Goal: Information Seeking & Learning: Learn about a topic

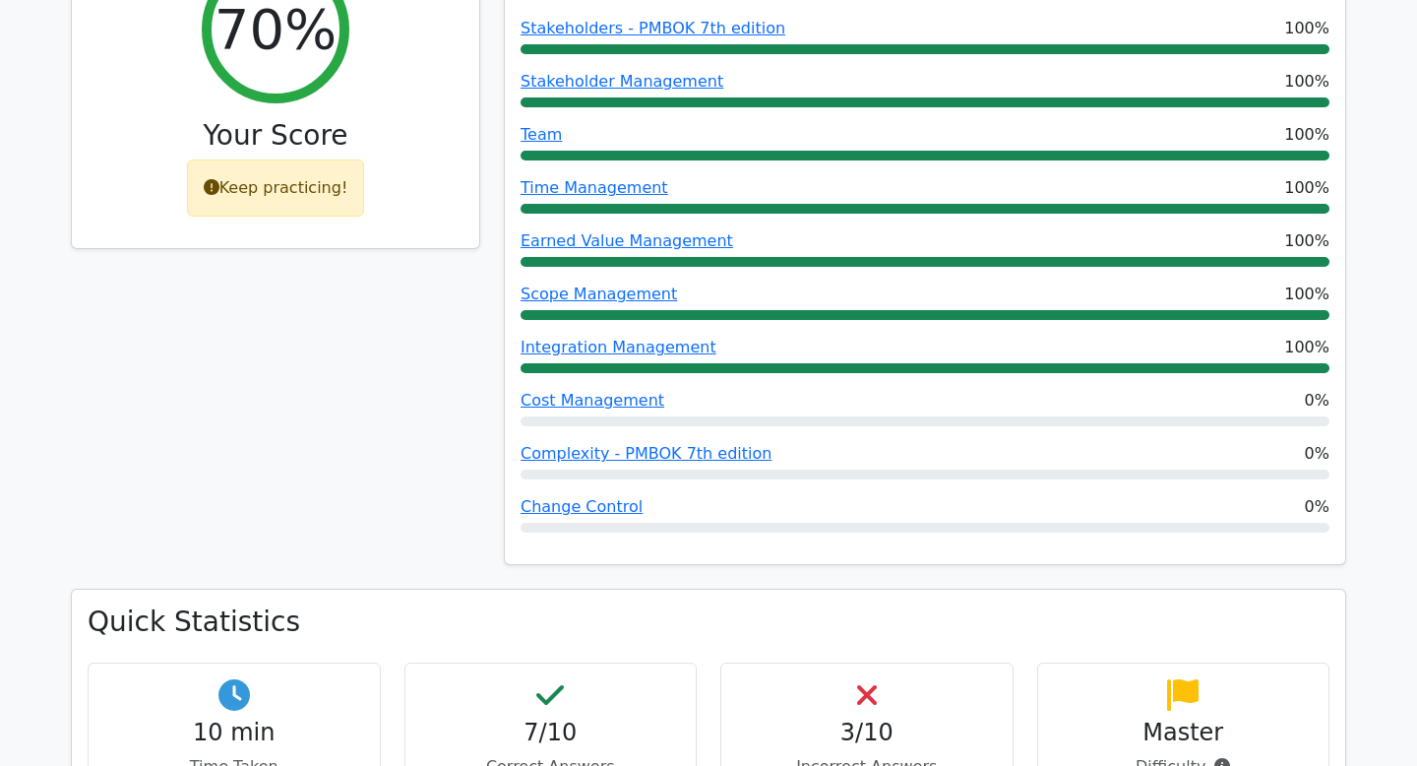
click at [297, 201] on div "Keep practicing!" at bounding box center [276, 187] width 178 height 57
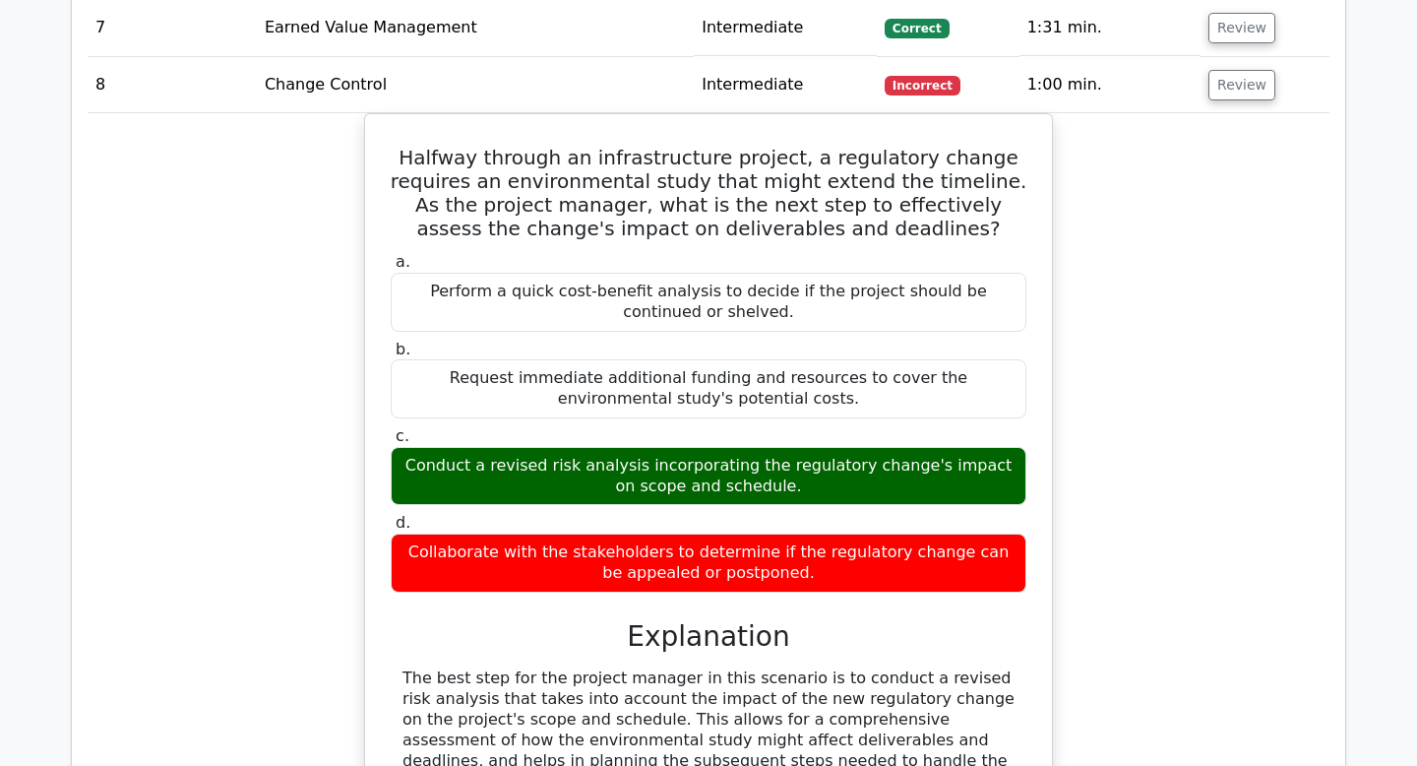
scroll to position [5940, 0]
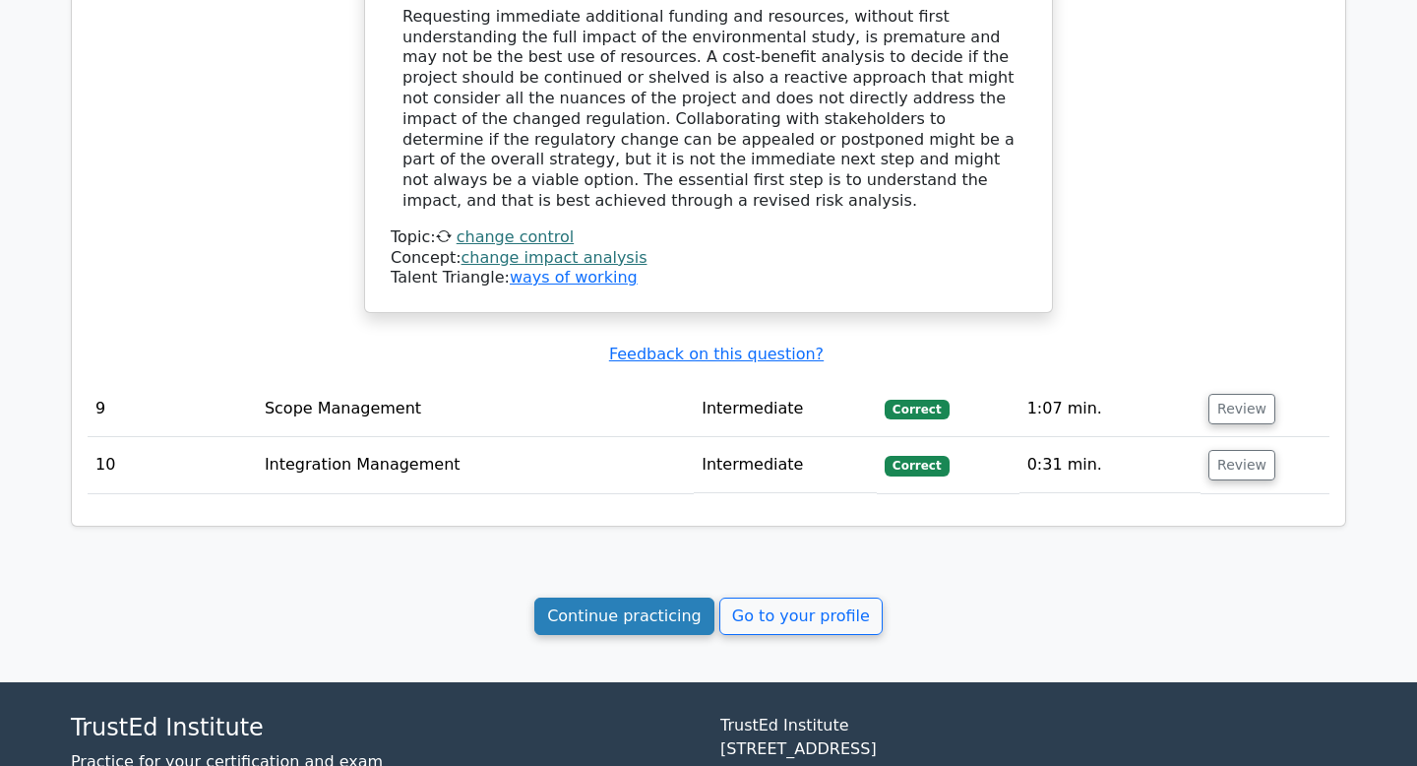
click at [609, 597] on link "Continue practicing" at bounding box center [624, 615] width 180 height 37
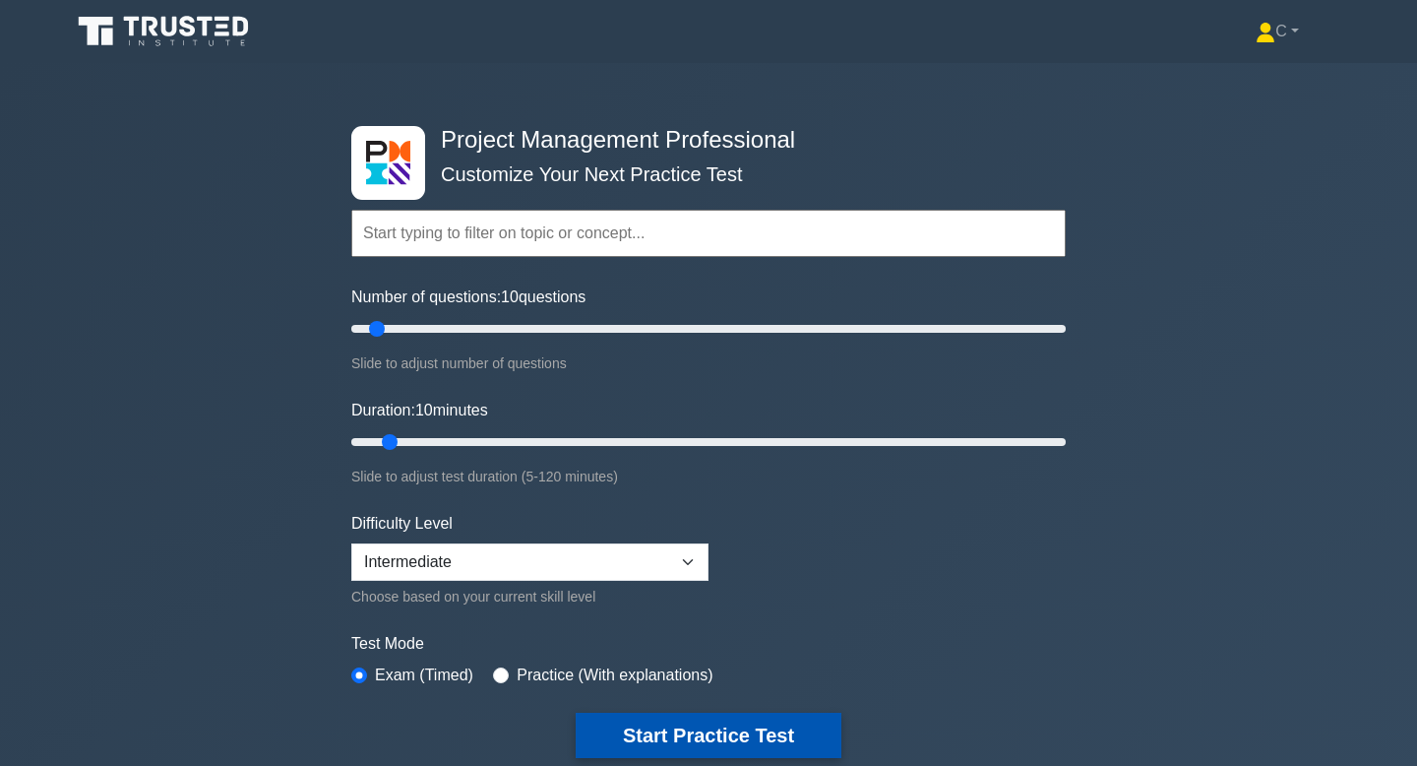
click at [672, 746] on button "Start Practice Test" at bounding box center [709, 735] width 266 height 45
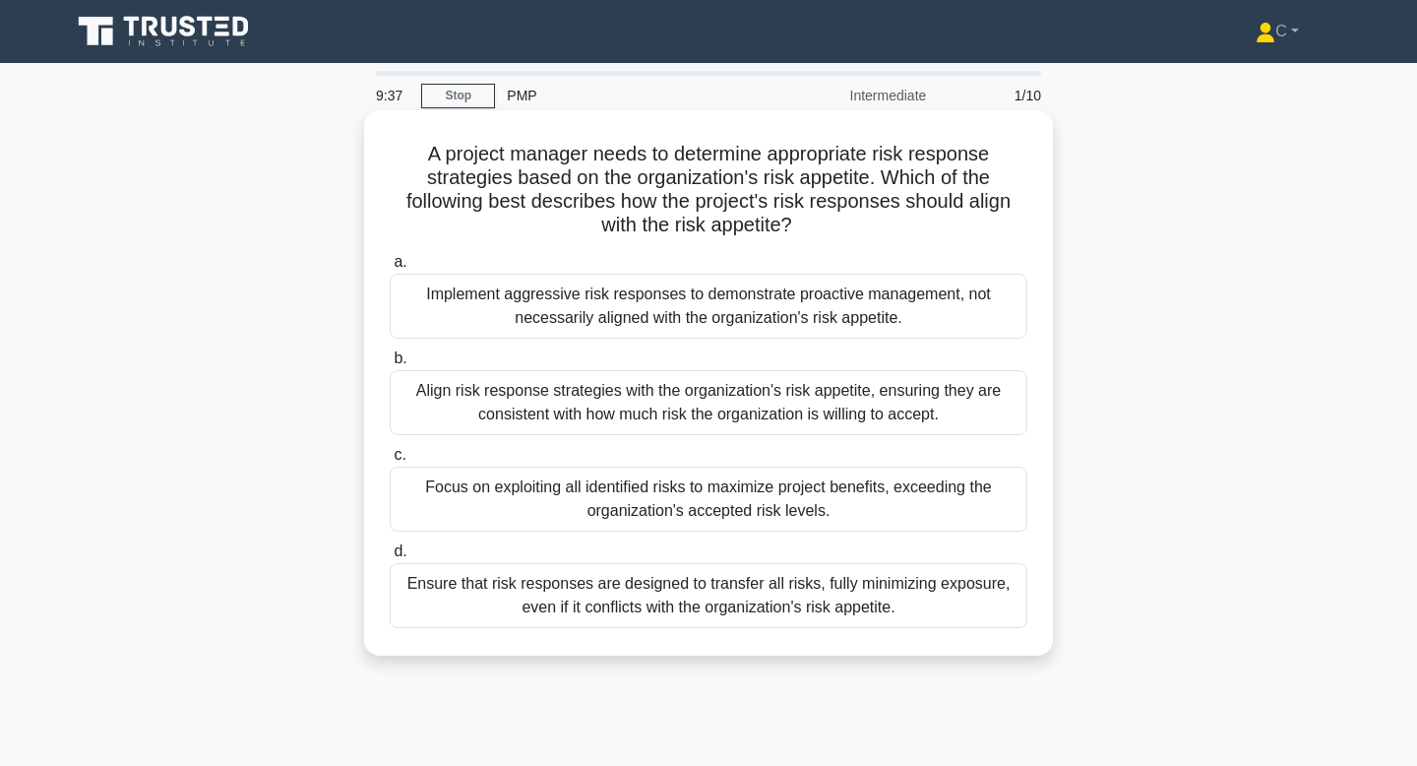
drag, startPoint x: 808, startPoint y: 224, endPoint x: 421, endPoint y: 147, distance: 394.6
click at [421, 147] on h5 "A project manager needs to determine appropriate risk response strategies based…" at bounding box center [709, 190] width 642 height 96
copy h5 "A project manager needs to determine appropriate risk response strategies based…"
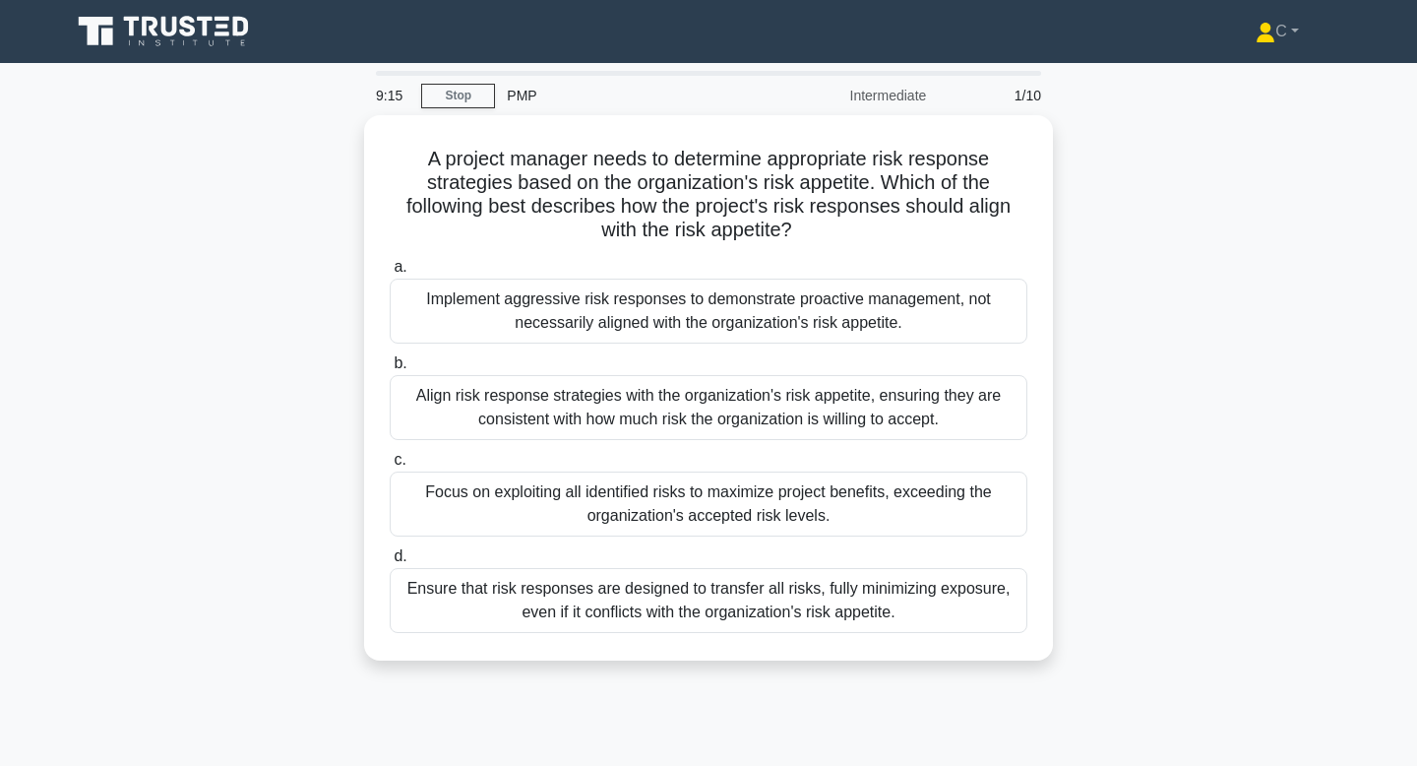
click at [1089, 284] on div "A project manager needs to determine appropriate risk response strategies based…" at bounding box center [708, 399] width 1299 height 569
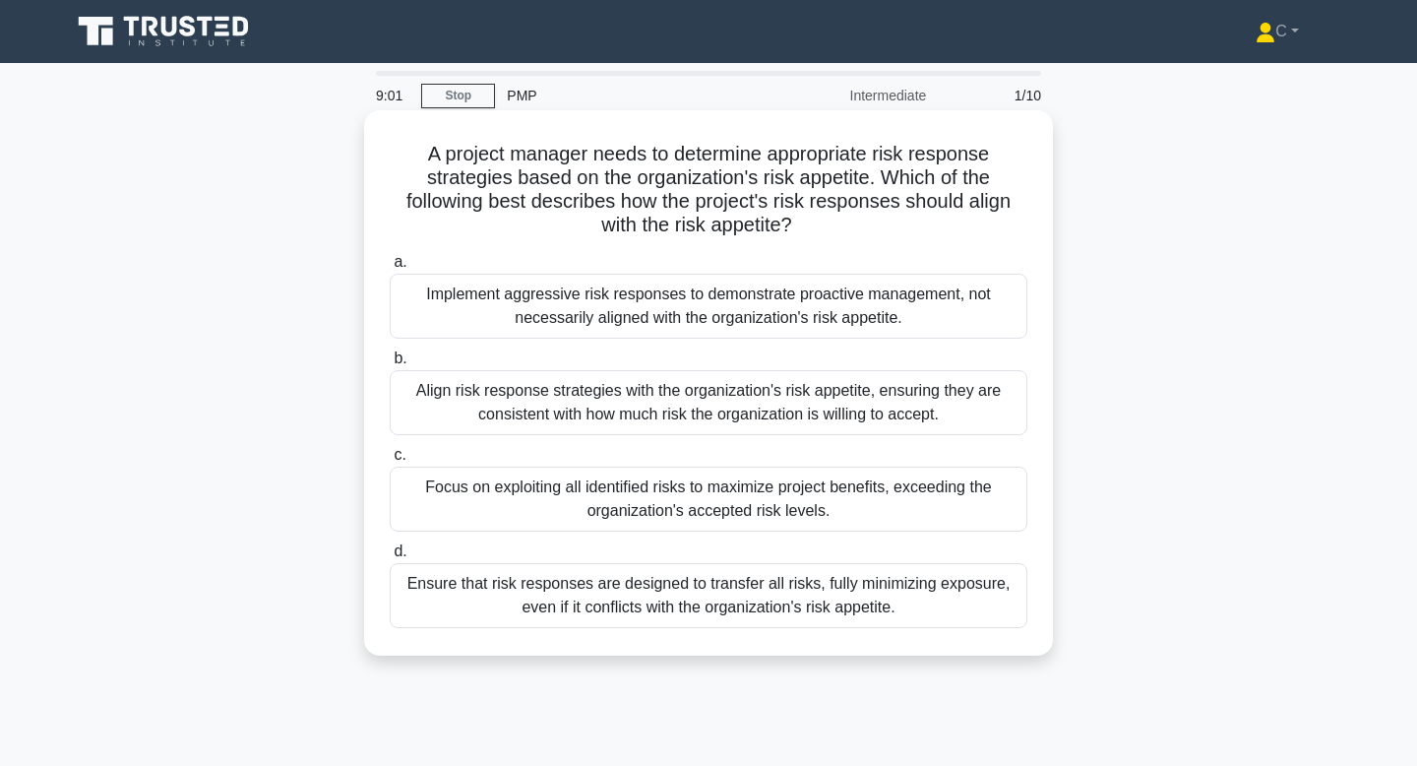
click at [915, 422] on div "Align risk response strategies with the organization's risk appetite, ensuring …" at bounding box center [709, 402] width 638 height 65
click at [390, 365] on input "b. Align risk response strategies with the organization's risk appetite, ensuri…" at bounding box center [390, 358] width 0 height 13
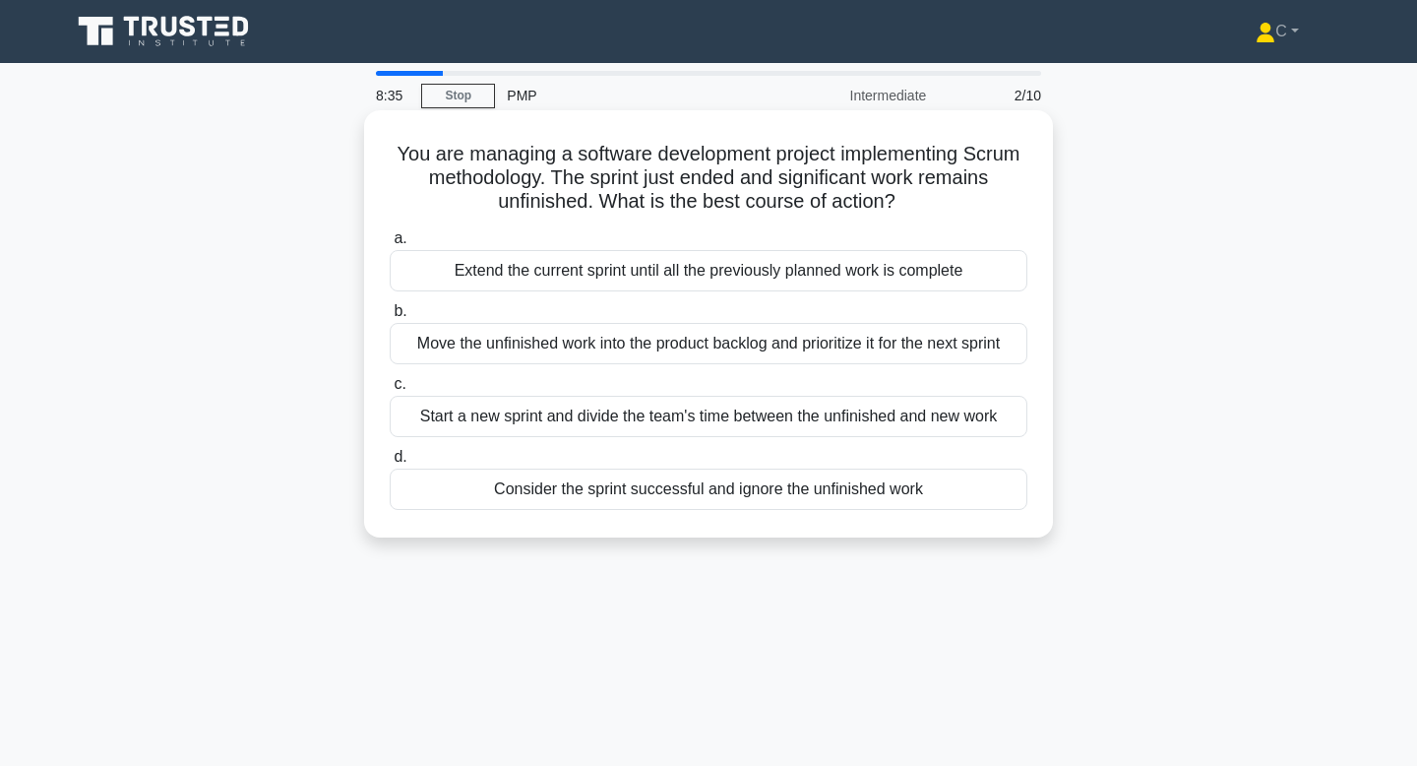
click at [558, 348] on div "Move the unfinished work into the product backlog and prioritize it for the nex…" at bounding box center [709, 343] width 638 height 41
click at [390, 318] on input "b. Move the unfinished work into the product backlog and prioritize it for the …" at bounding box center [390, 311] width 0 height 13
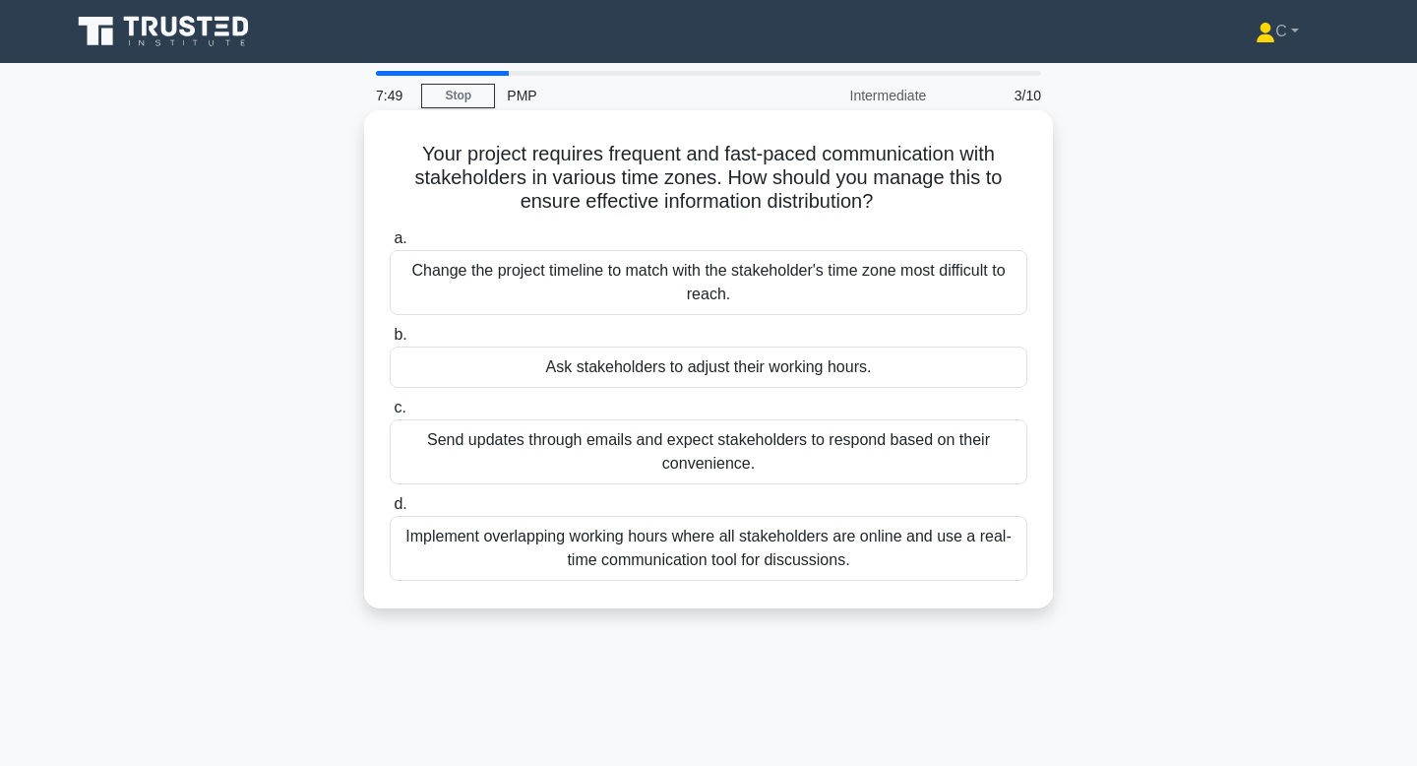
click at [726, 460] on div "Send updates through emails and expect stakeholders to respond based on their c…" at bounding box center [709, 451] width 638 height 65
click at [390, 414] on input "c. Send updates through emails and expect stakeholders to respond based on thei…" at bounding box center [390, 408] width 0 height 13
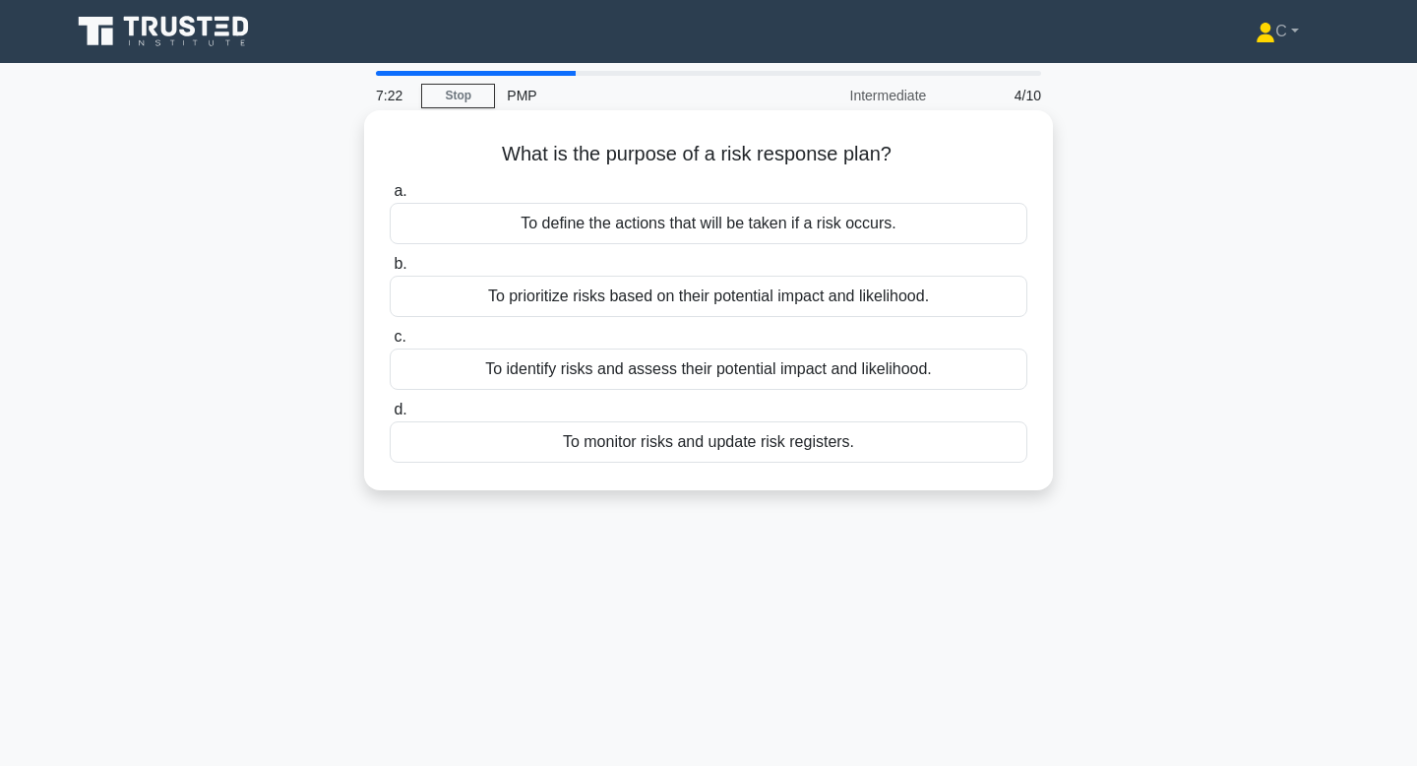
click at [745, 225] on div "To define the actions that will be taken if a risk occurs." at bounding box center [709, 223] width 638 height 41
click at [390, 198] on input "a. To define the actions that will be taken if a risk occurs." at bounding box center [390, 191] width 0 height 13
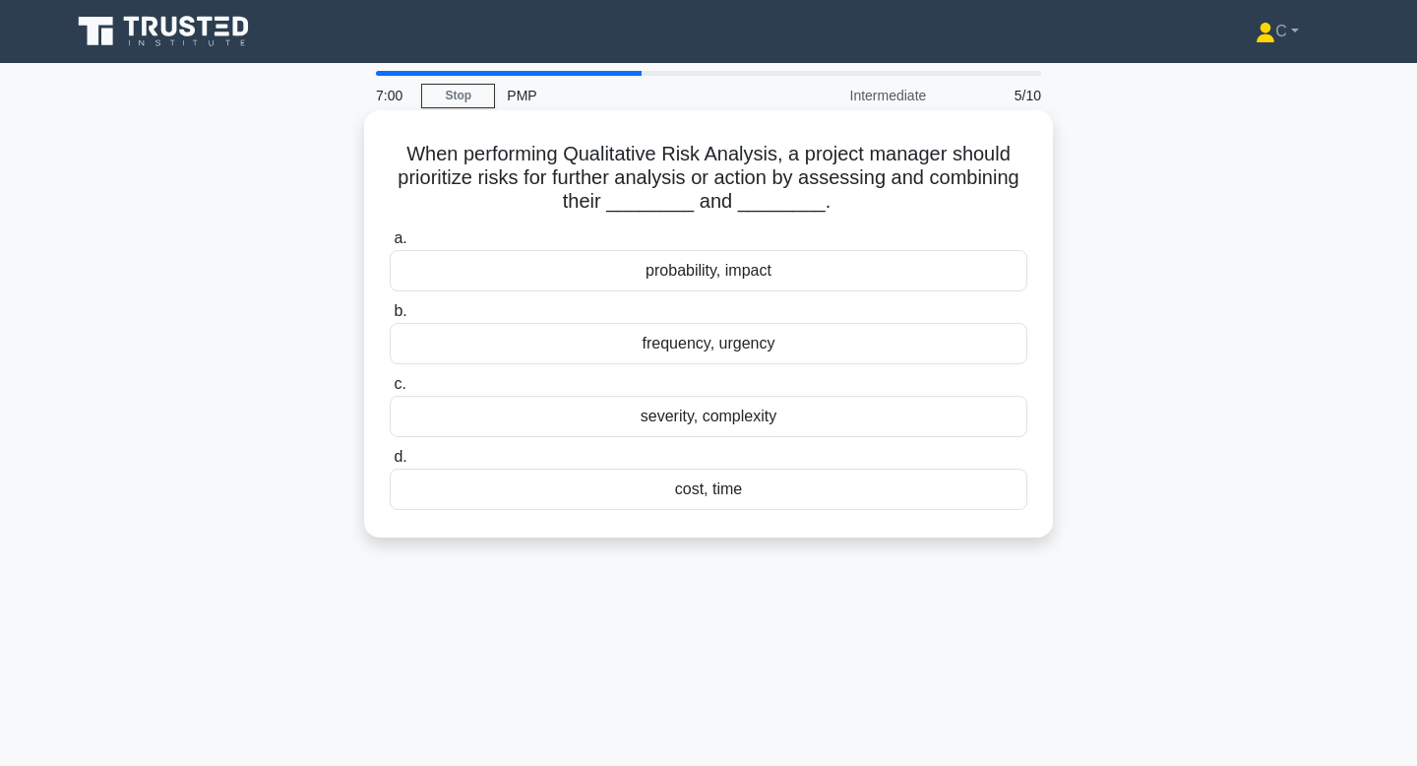
click at [764, 270] on div "probability, impact" at bounding box center [709, 270] width 638 height 41
click at [390, 245] on input "a. probability, impact" at bounding box center [390, 238] width 0 height 13
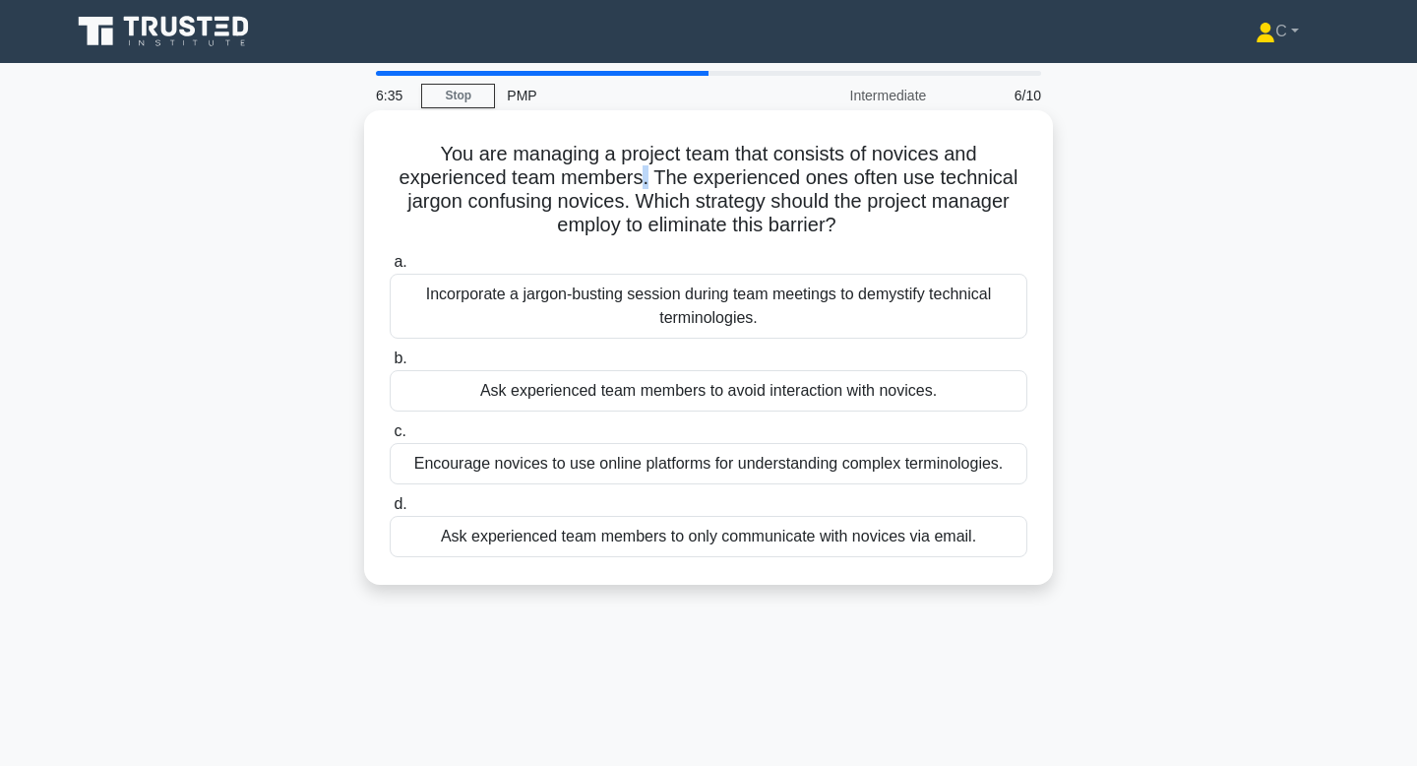
click at [639, 181] on h5 "You are managing a project team that consists of novices and experienced team m…" at bounding box center [709, 190] width 642 height 96
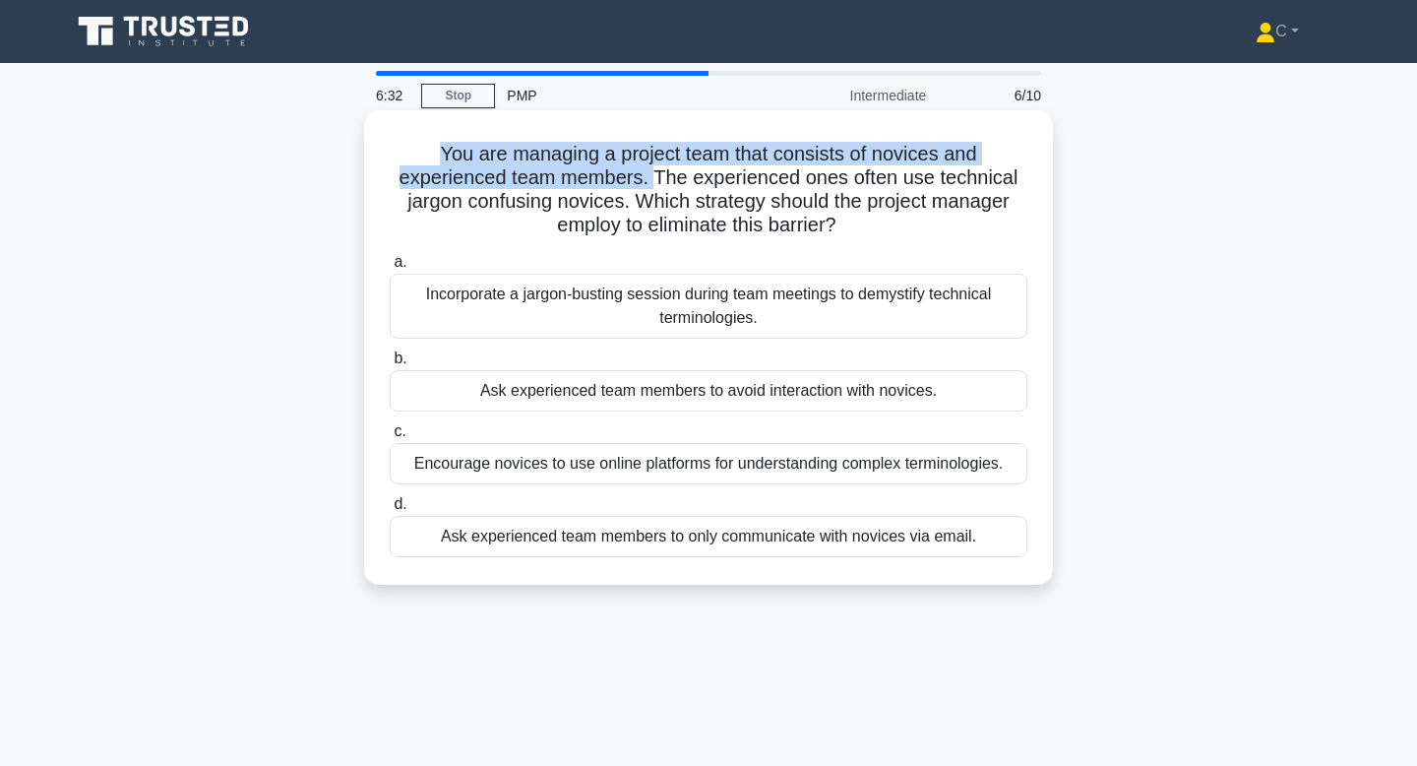
drag, startPoint x: 440, startPoint y: 153, endPoint x: 654, endPoint y: 179, distance: 215.2
click at [654, 179] on h5 "You are managing a project team that consists of novices and experienced team m…" at bounding box center [709, 190] width 642 height 96
copy h5 "You are managing a project team that consists of novices and experienced team m…"
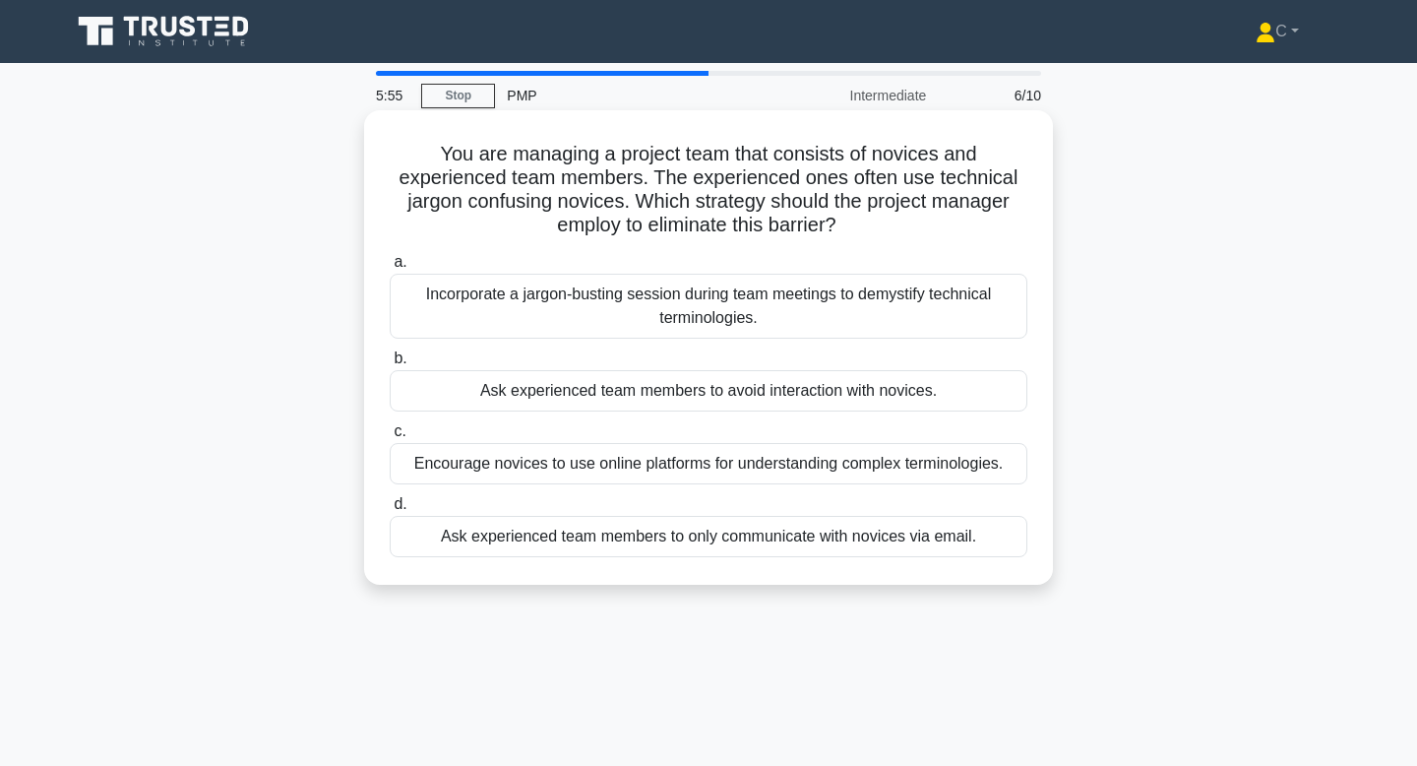
click at [891, 294] on div "Incorporate a jargon-busting session during team meetings to demystify technica…" at bounding box center [709, 306] width 638 height 65
click at [390, 269] on input "a. Incorporate a jargon-busting session during team meetings to demystify techn…" at bounding box center [390, 262] width 0 height 13
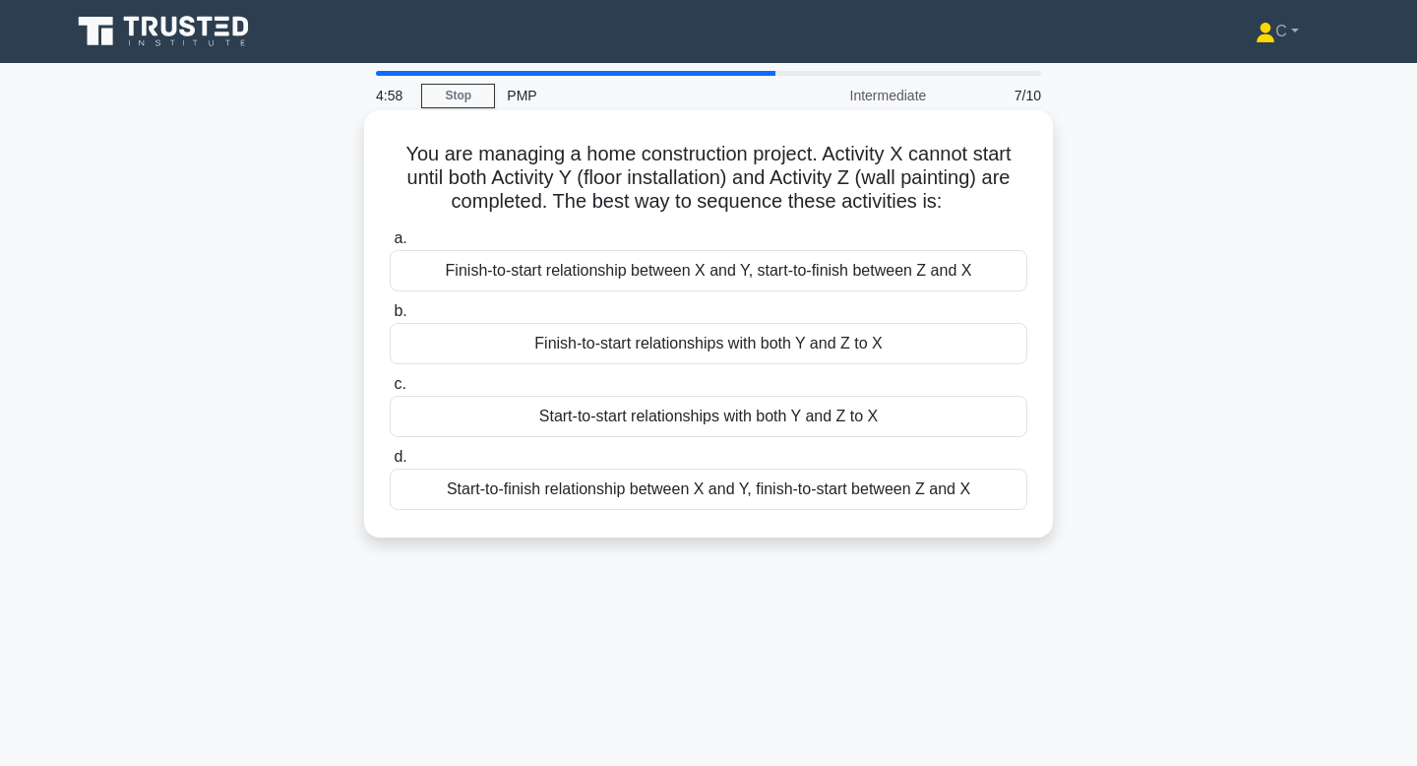
click at [783, 421] on div "Start-to-start relationships with both Y and Z to X" at bounding box center [709, 416] width 638 height 41
click at [390, 391] on input "c. Start-to-start relationships with both Y and Z to X" at bounding box center [390, 384] width 0 height 13
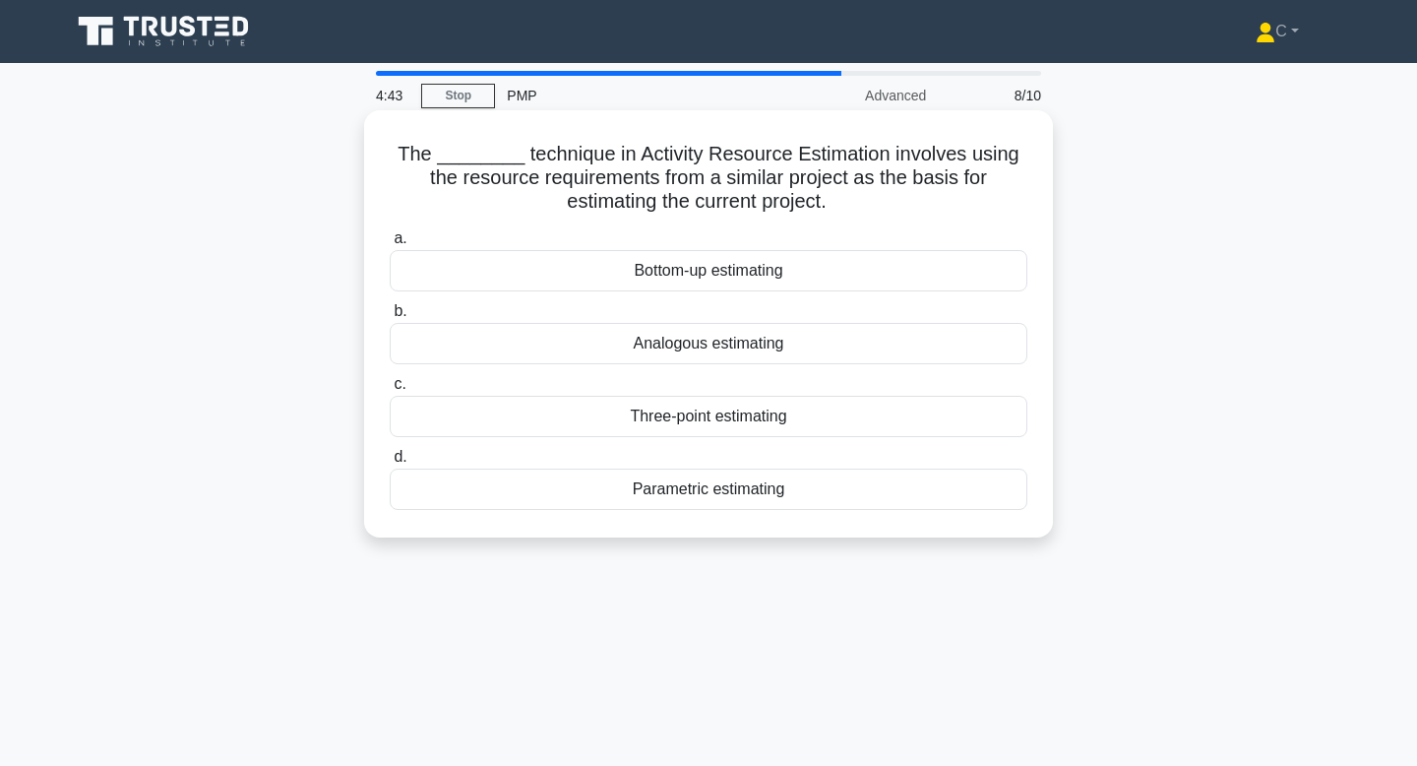
click at [743, 343] on div "Analogous estimating" at bounding box center [709, 343] width 638 height 41
click at [390, 318] on input "b. Analogous estimating" at bounding box center [390, 311] width 0 height 13
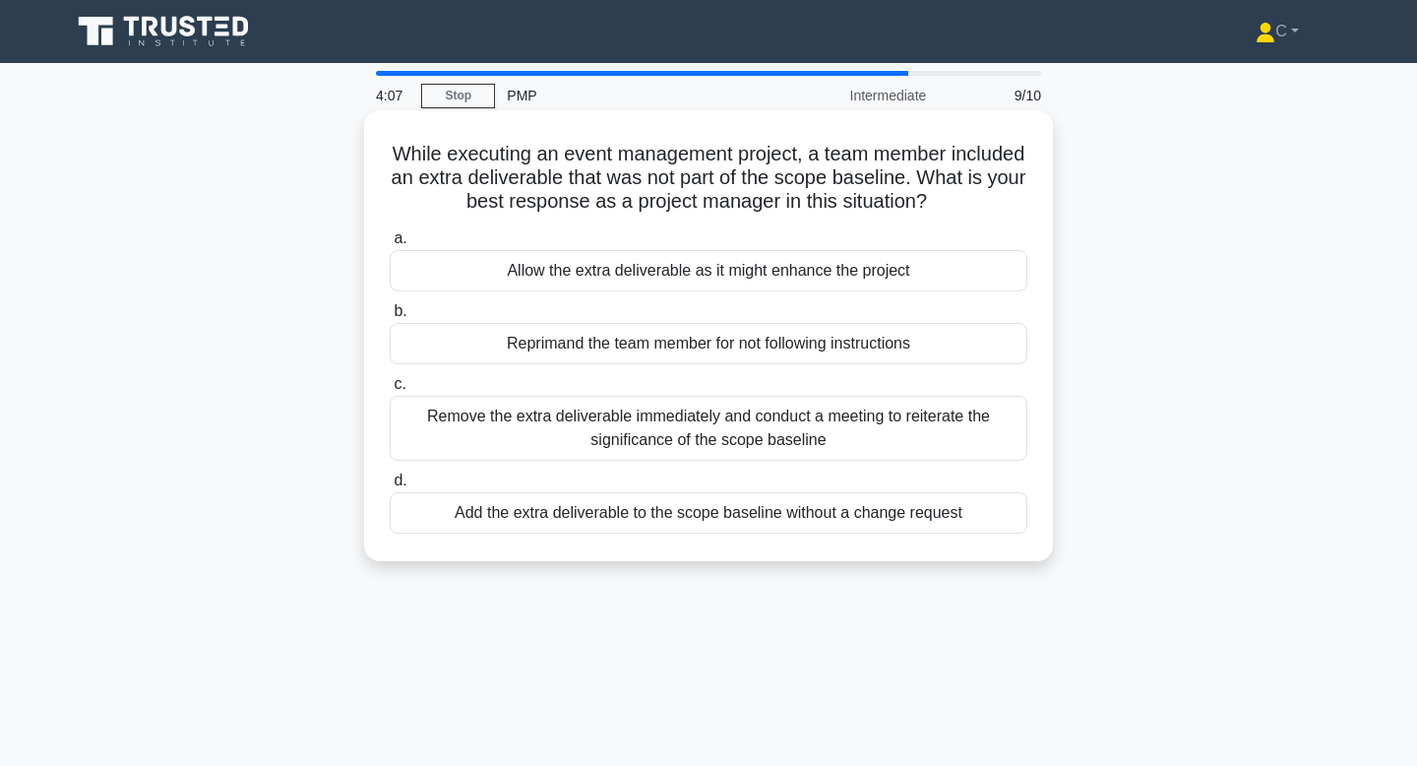
click at [666, 428] on div "Remove the extra deliverable immediately and conduct a meeting to reiterate the…" at bounding box center [709, 428] width 638 height 65
click at [390, 391] on input "c. Remove the extra deliverable immediately and conduct a meeting to reiterate …" at bounding box center [390, 384] width 0 height 13
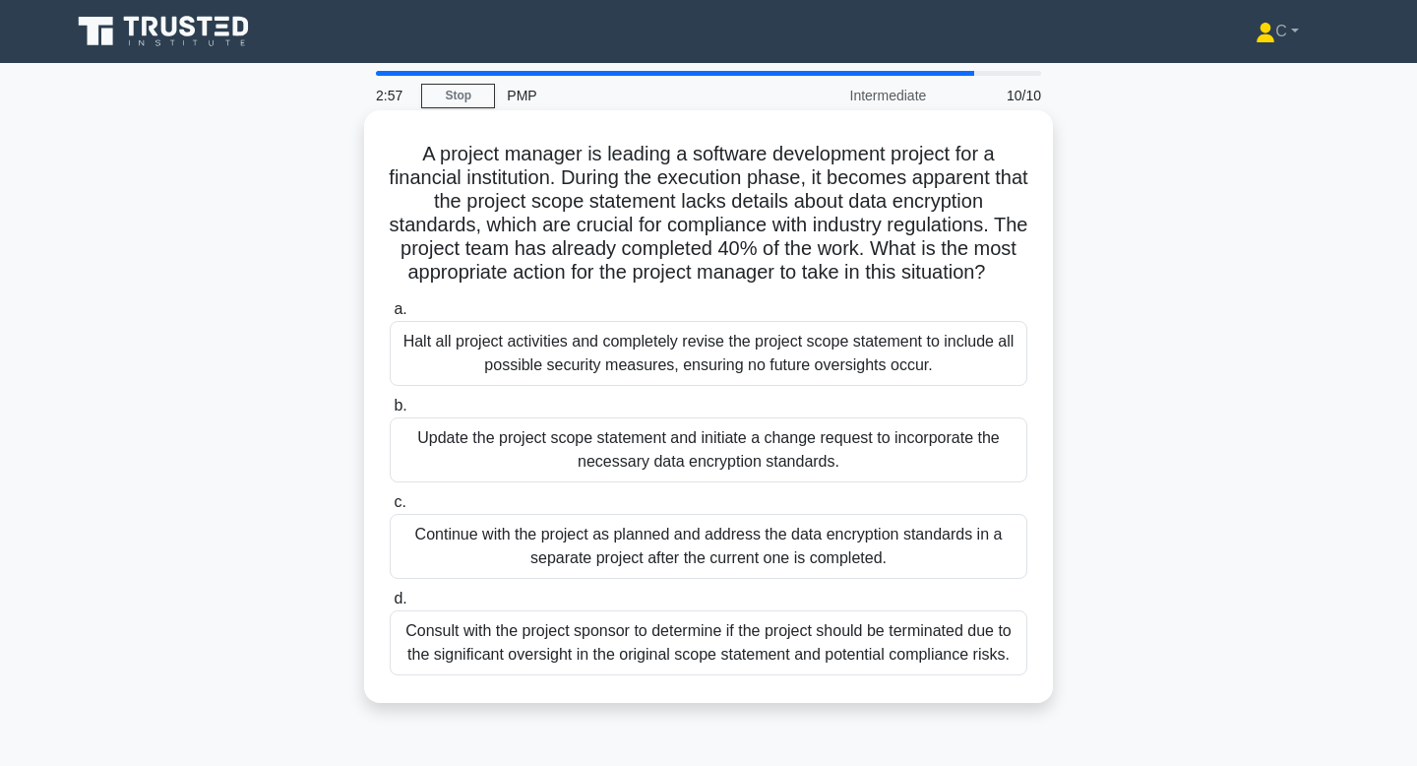
click at [651, 457] on div "Update the project scope statement and initiate a change request to incorporate…" at bounding box center [709, 449] width 638 height 65
click at [390, 412] on input "b. Update the project scope statement and initiate a change request to incorpor…" at bounding box center [390, 406] width 0 height 13
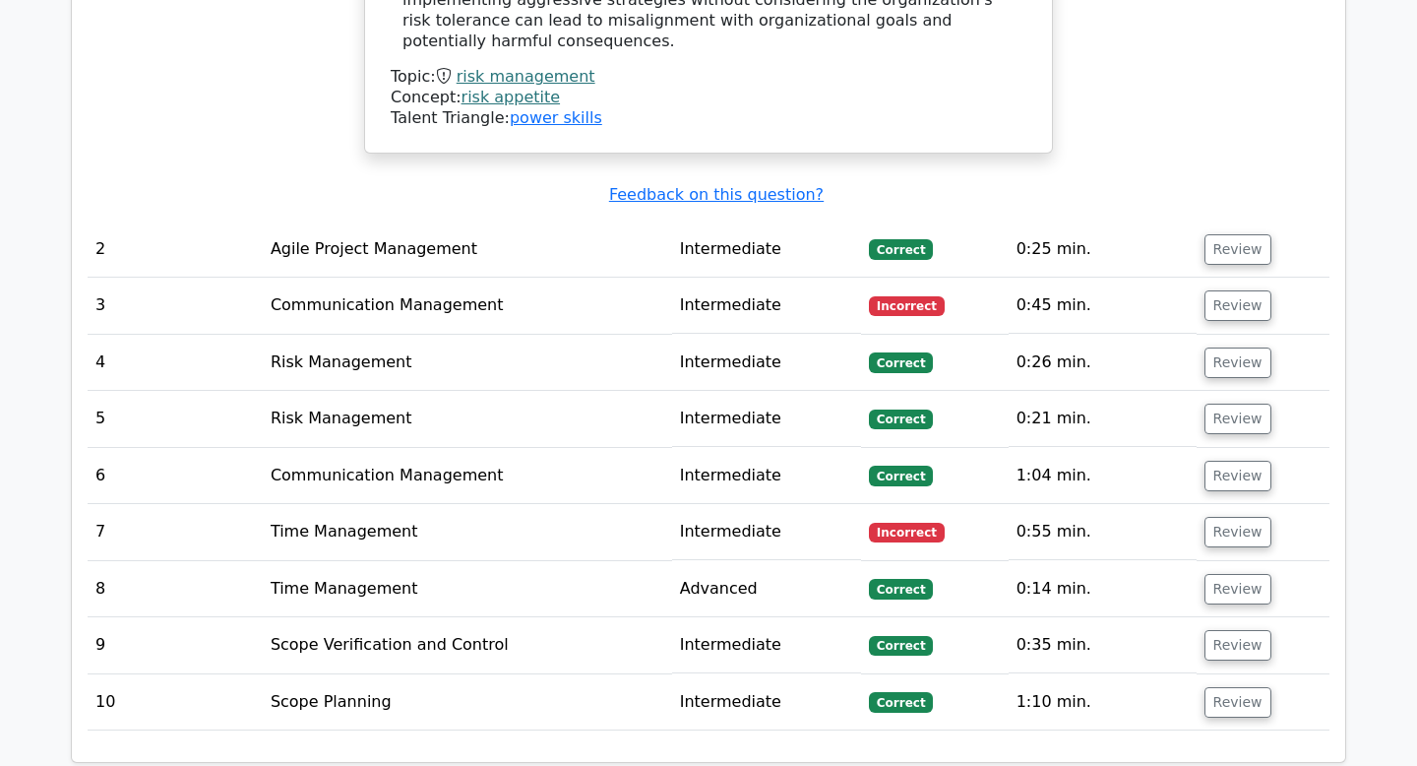
scroll to position [1967, 0]
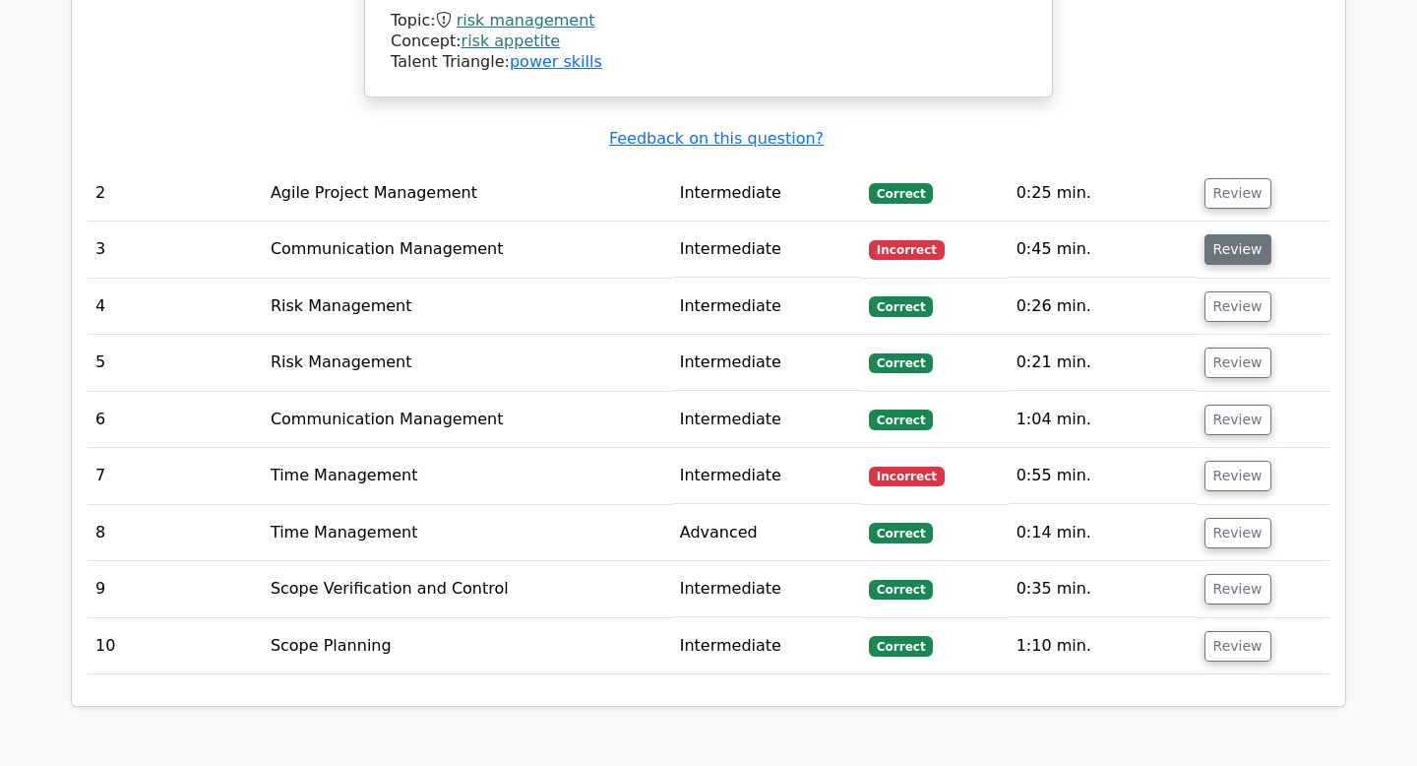
click at [1228, 236] on button "Review" at bounding box center [1238, 249] width 67 height 31
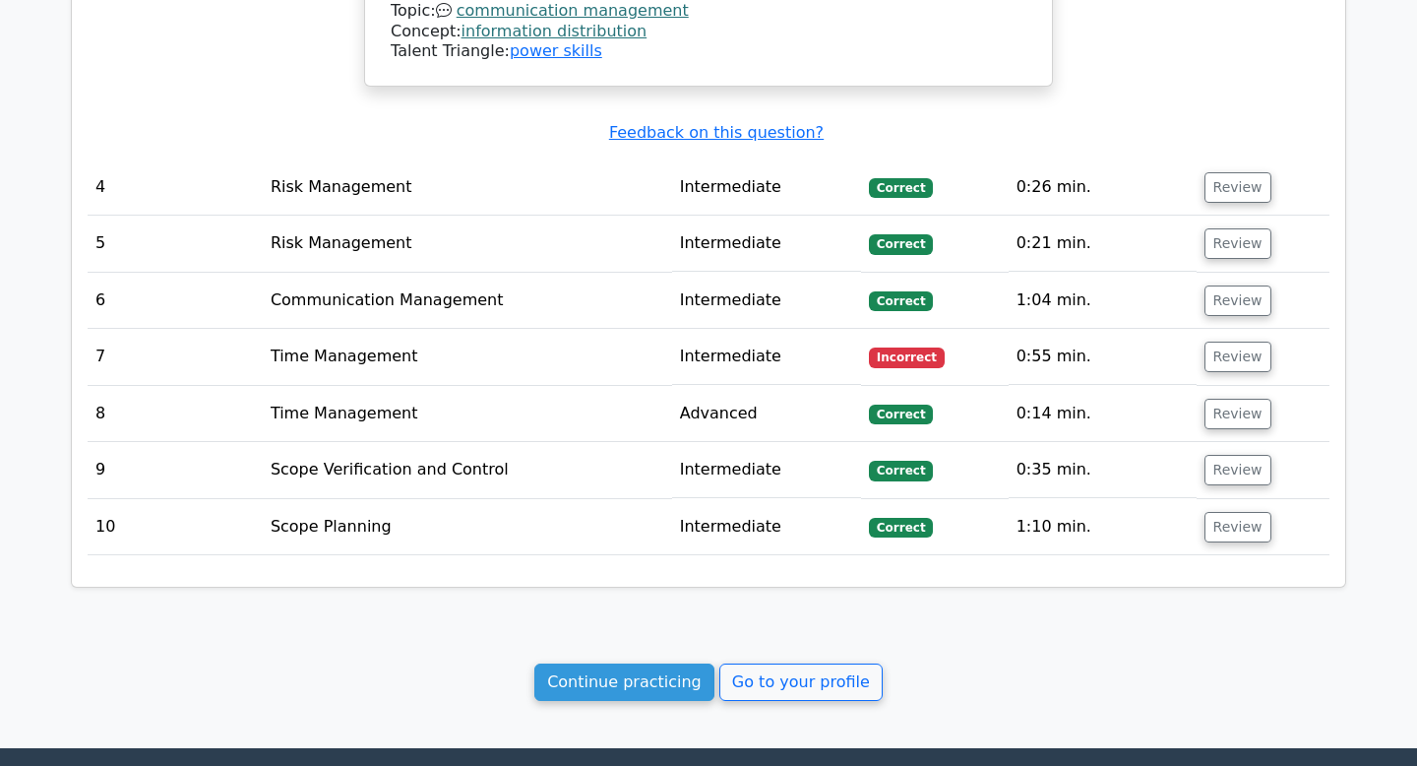
scroll to position [3226, 0]
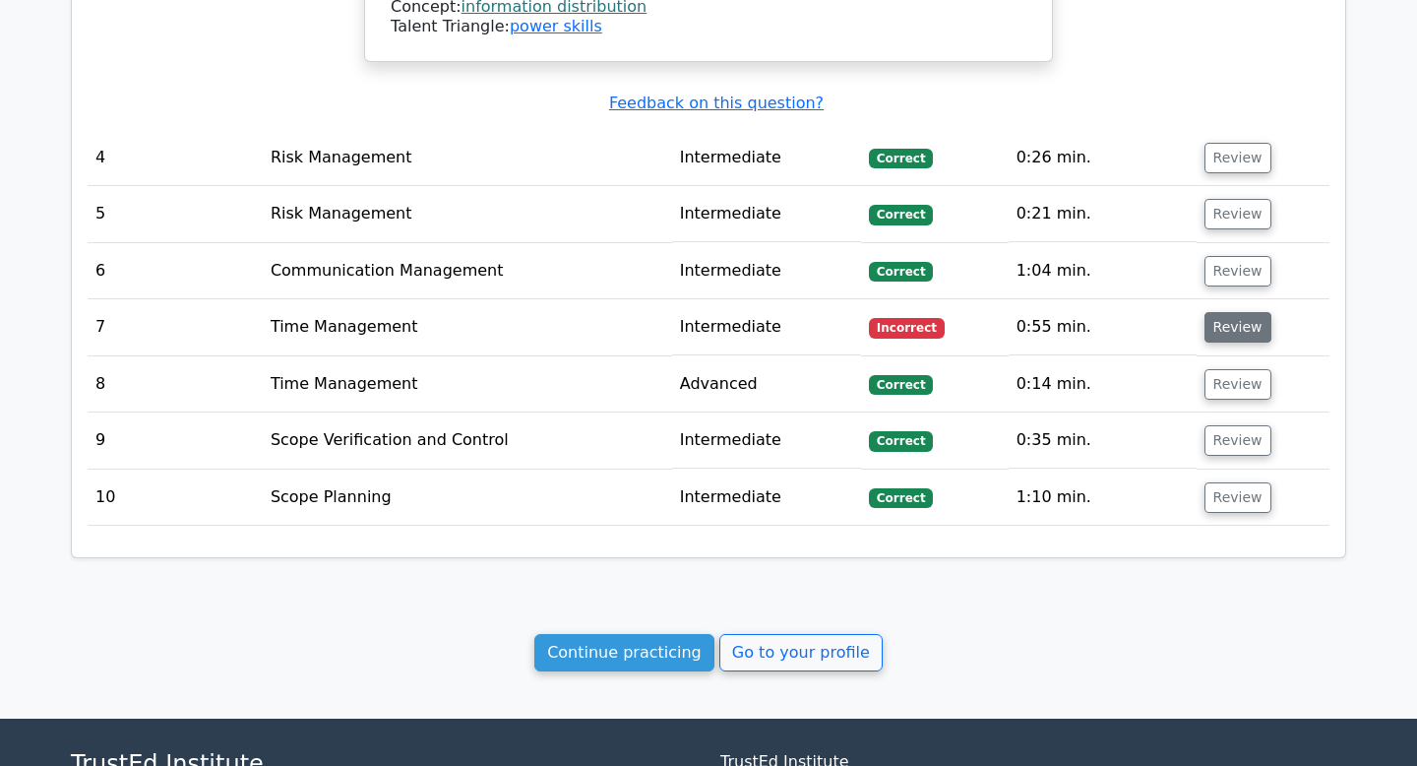
click at [1236, 312] on button "Review" at bounding box center [1238, 327] width 67 height 31
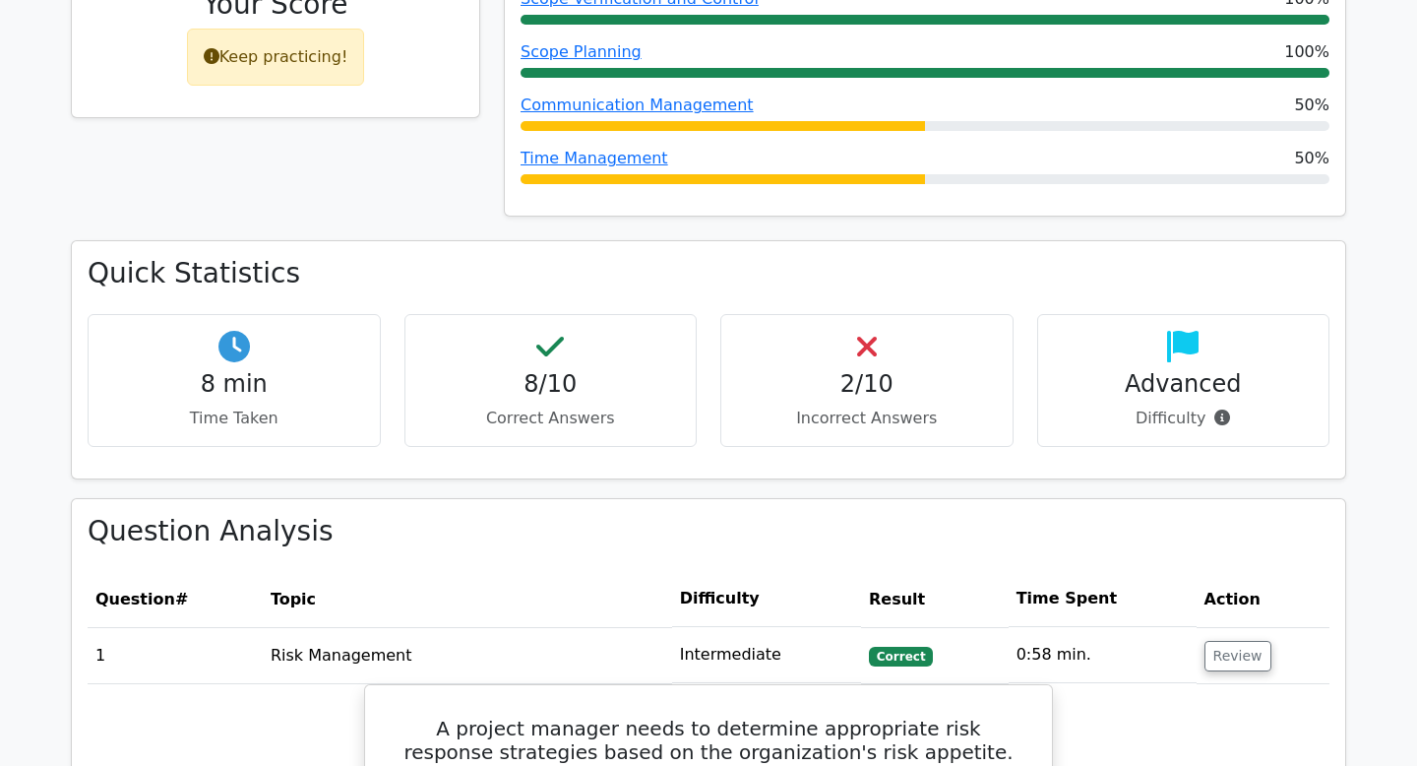
scroll to position [475, 0]
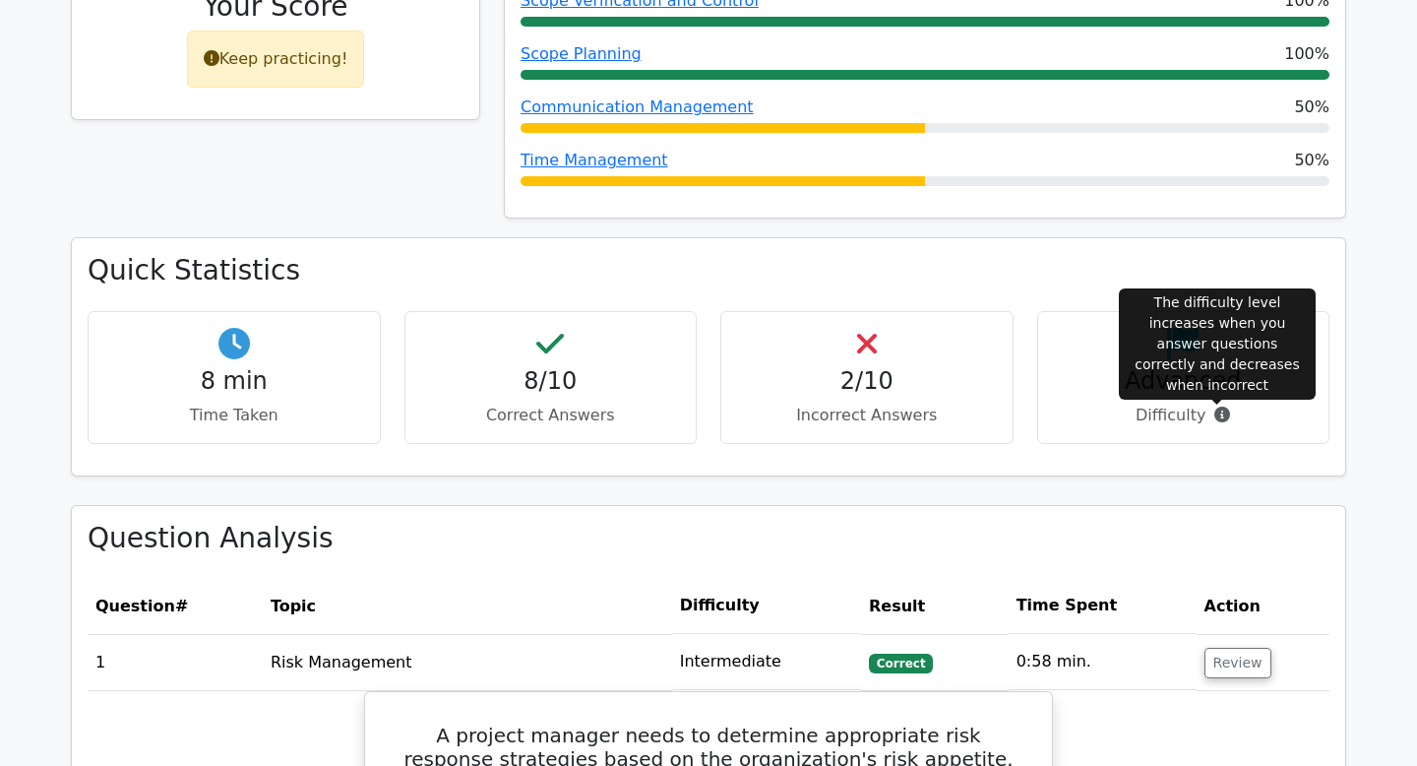
click at [1218, 411] on icon at bounding box center [1223, 415] width 16 height 16
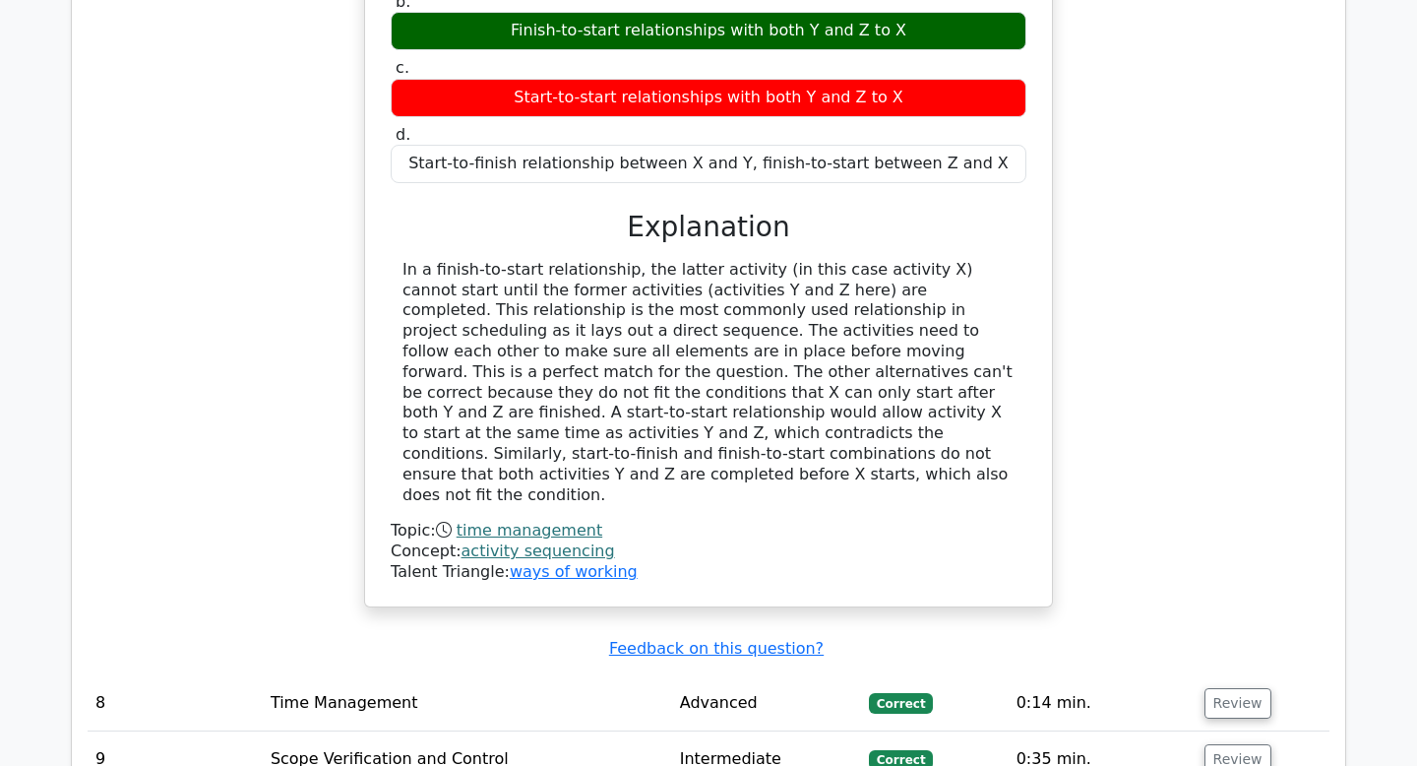
scroll to position [4175, 0]
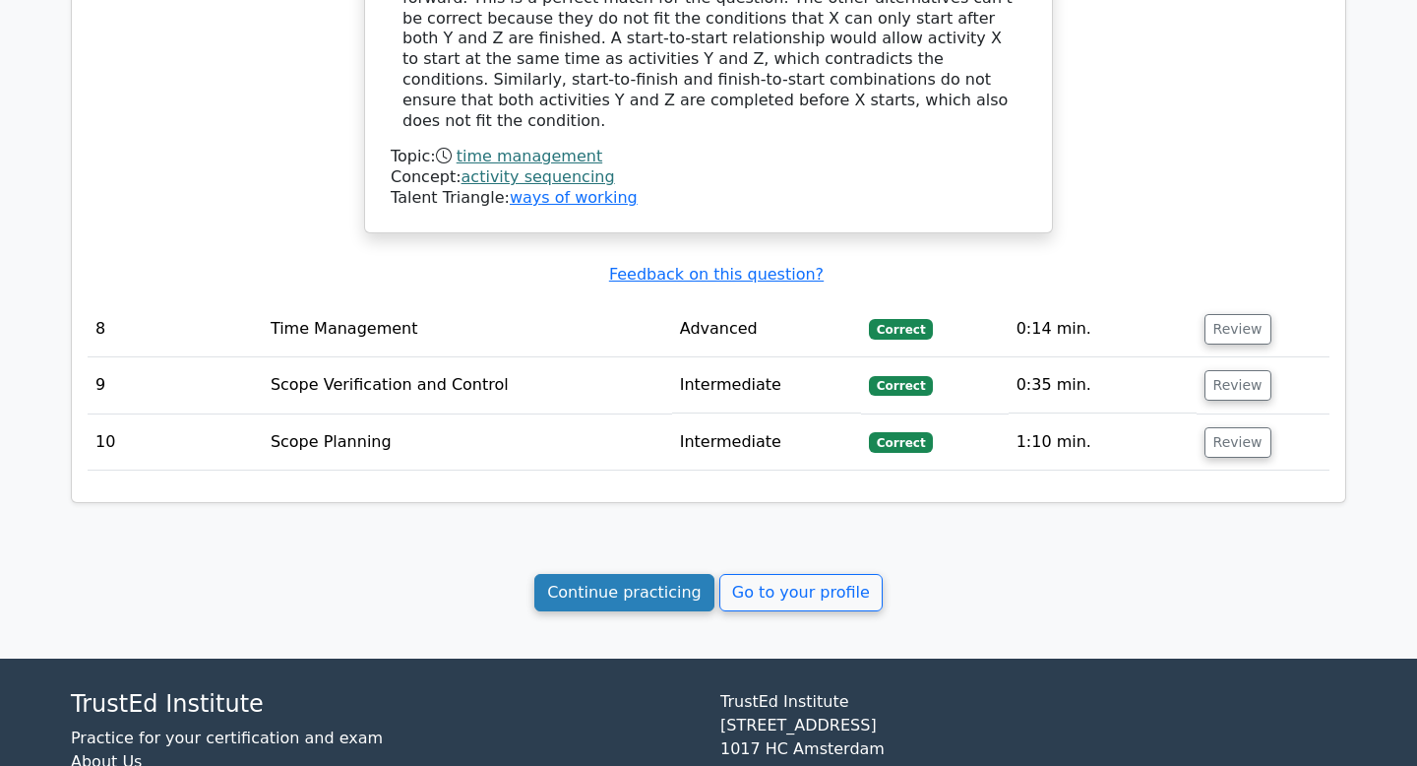
click at [639, 574] on link "Continue practicing" at bounding box center [624, 592] width 180 height 37
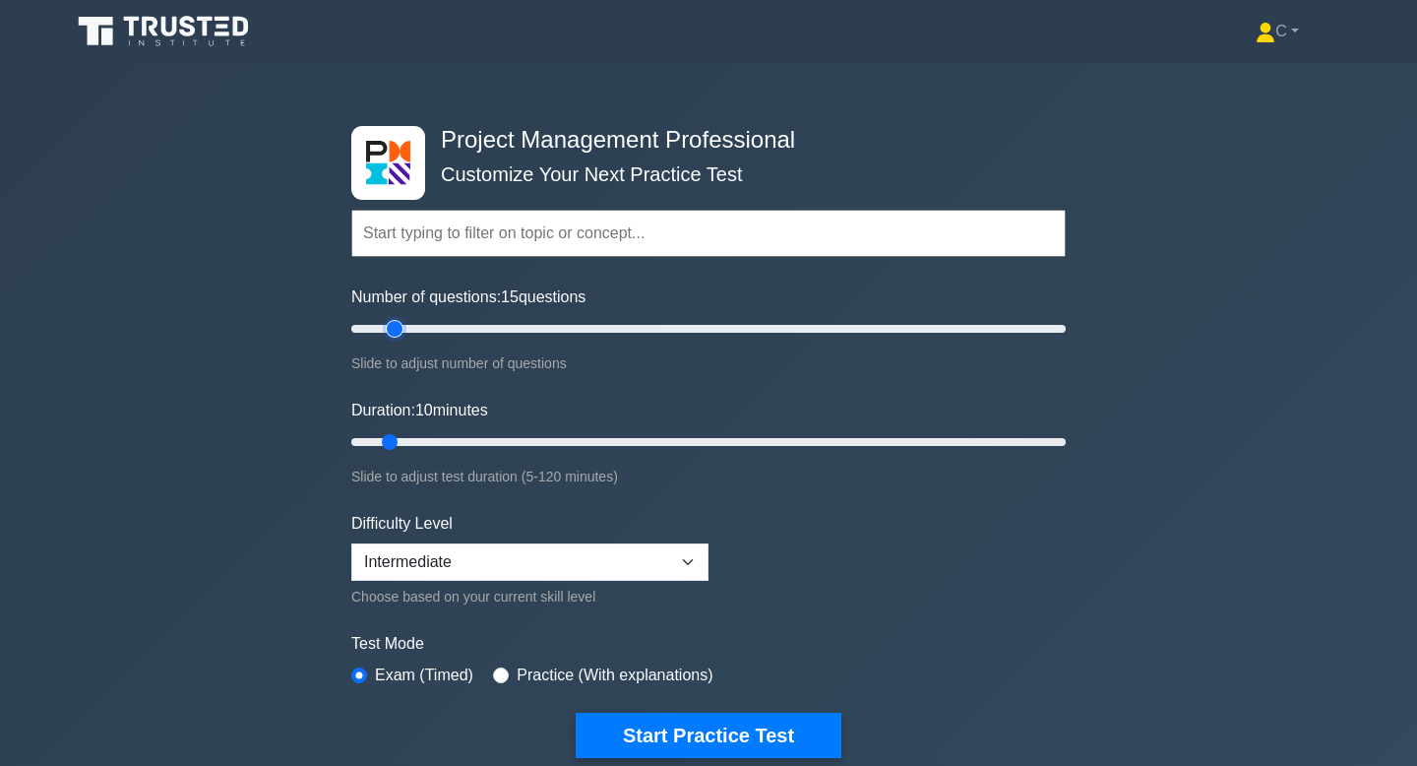
drag, startPoint x: 379, startPoint y: 330, endPoint x: 393, endPoint y: 330, distance: 13.8
type input "15"
click at [393, 330] on input "Number of questions: 15 questions" at bounding box center [708, 329] width 715 height 24
drag, startPoint x: 394, startPoint y: 439, endPoint x: 408, endPoint y: 440, distance: 14.8
type input "15"
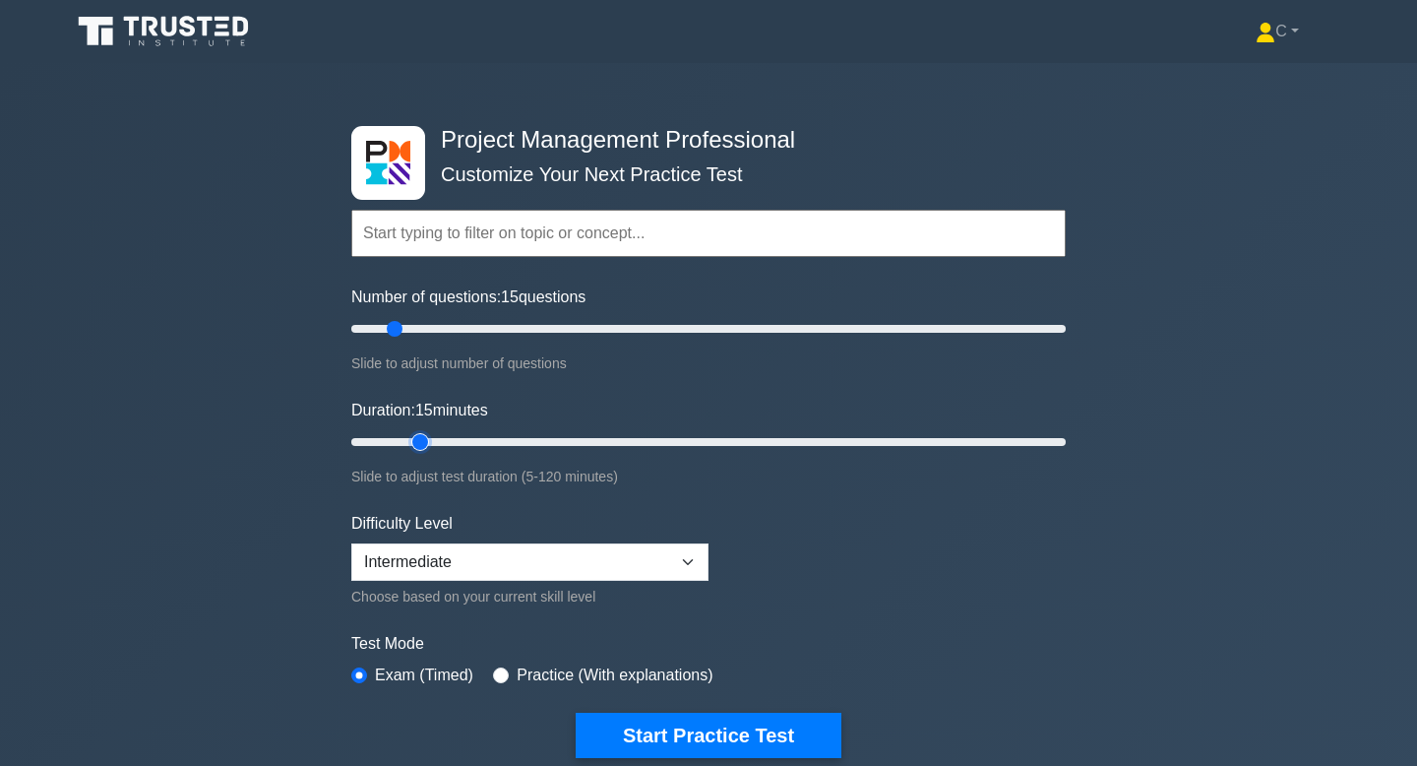
click at [408, 440] on input "Duration: 15 minutes" at bounding box center [708, 442] width 715 height 24
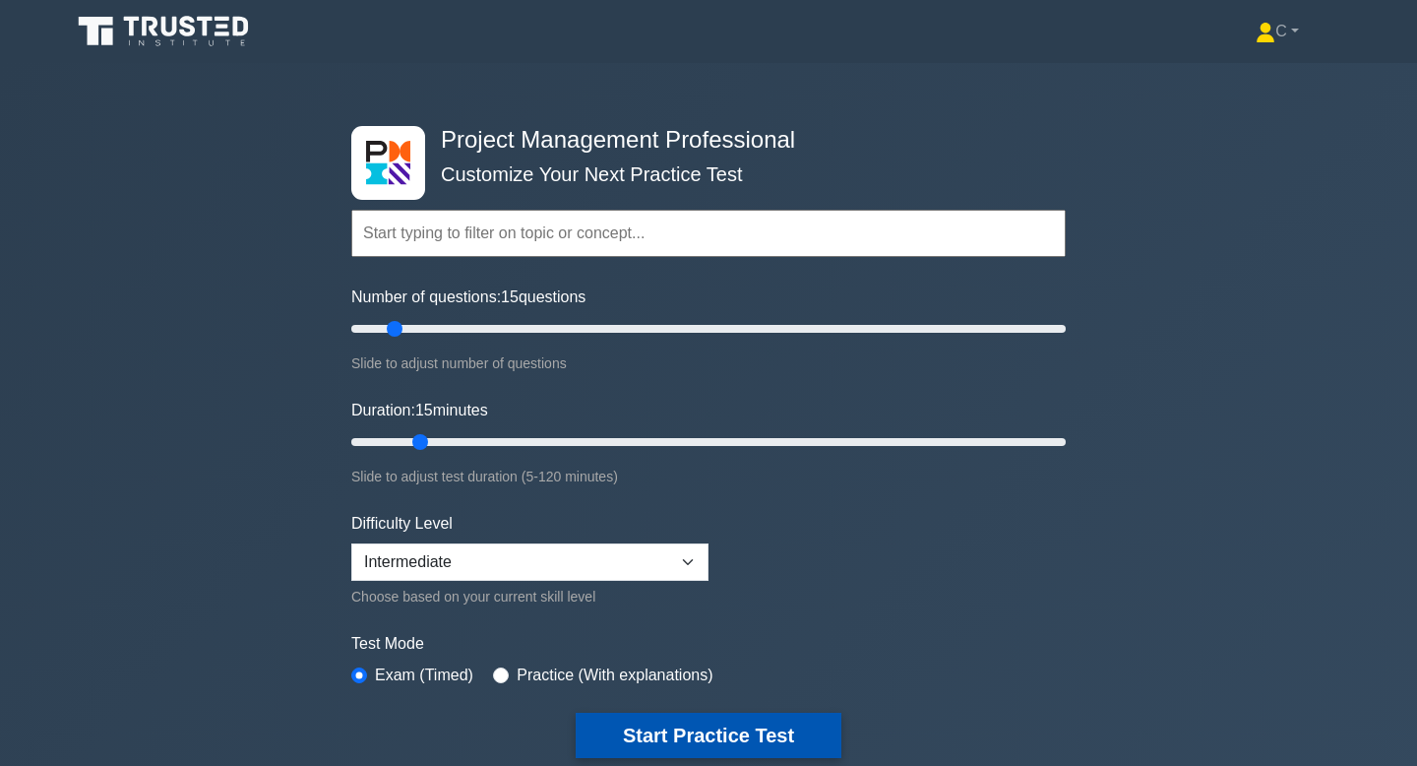
click at [795, 727] on button "Start Practice Test" at bounding box center [709, 735] width 266 height 45
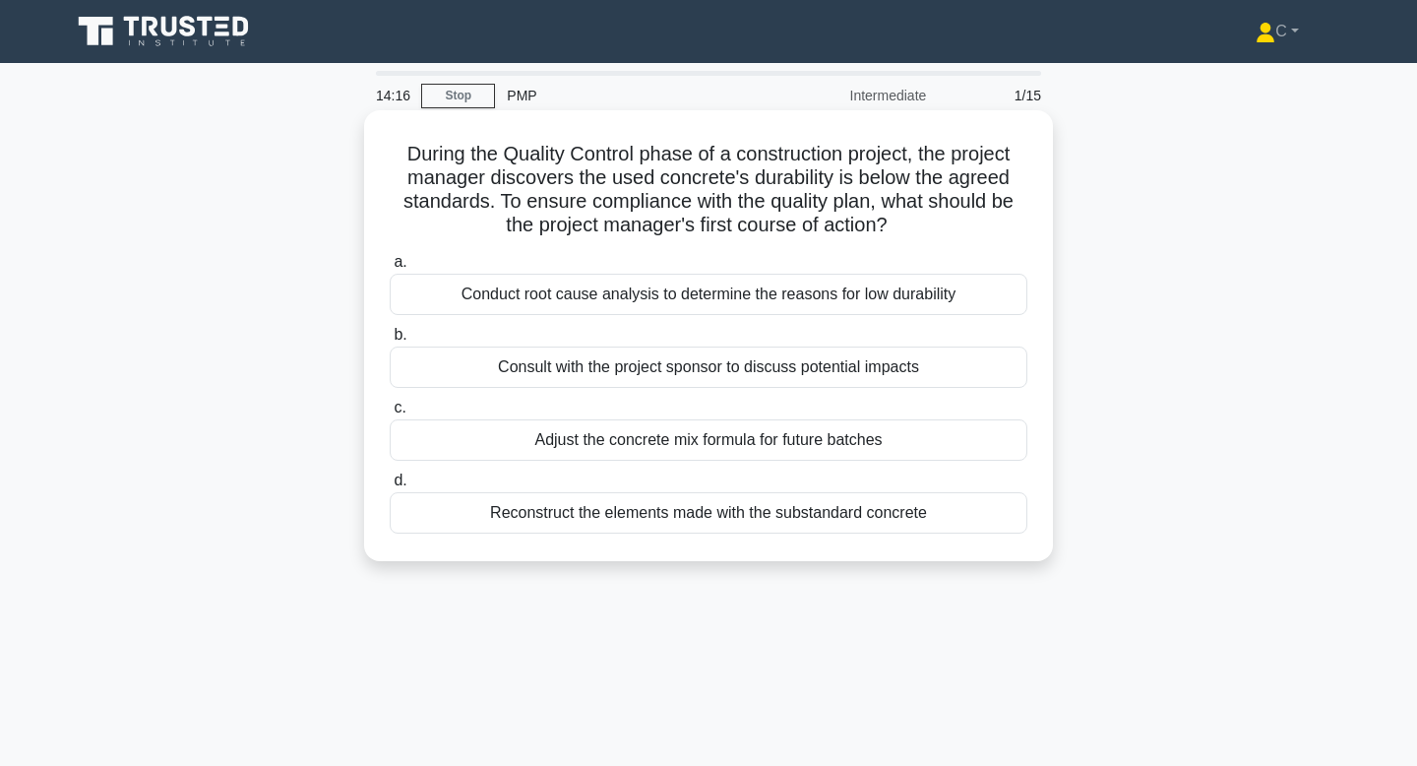
click at [719, 520] on div "Reconstruct the elements made with the substandard concrete" at bounding box center [709, 512] width 638 height 41
click at [390, 487] on input "d. Reconstruct the elements made with the substandard concrete" at bounding box center [390, 480] width 0 height 13
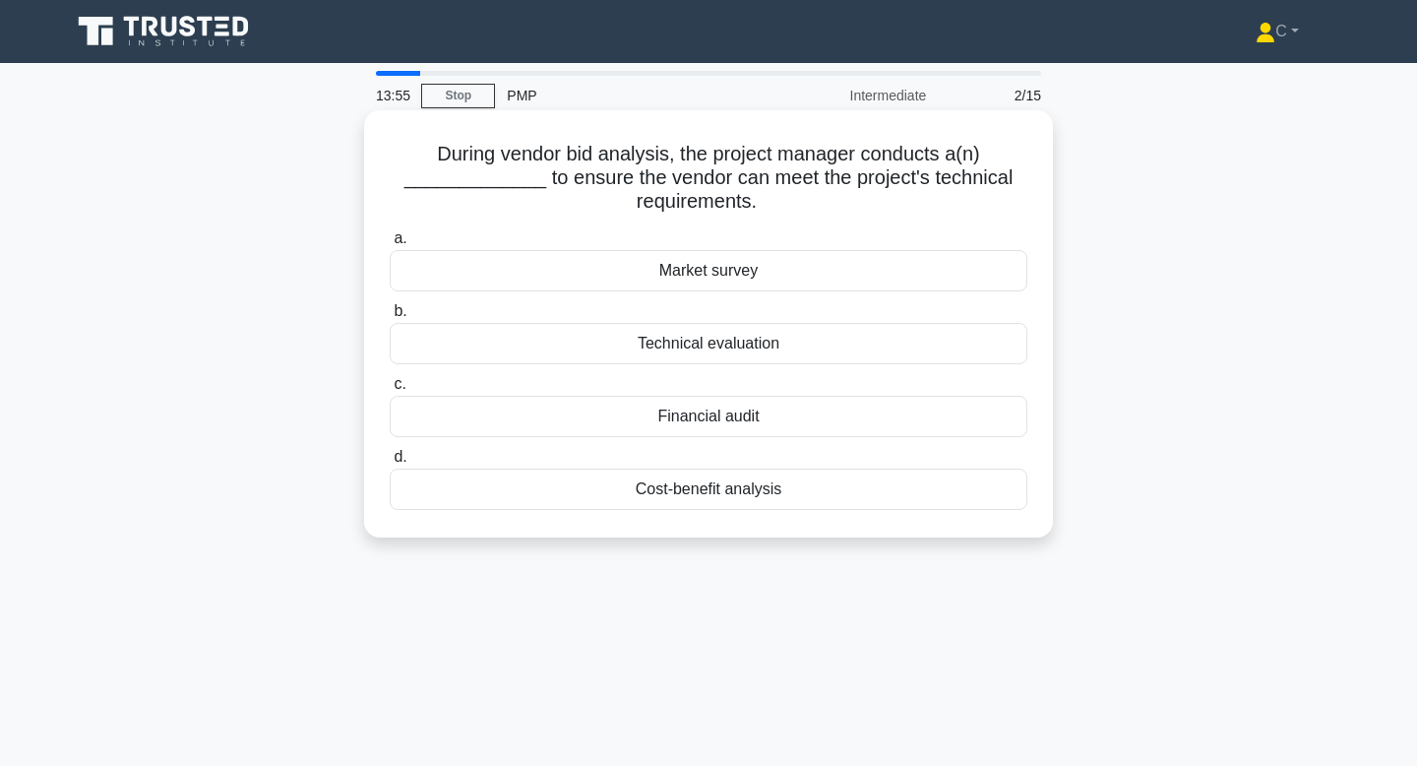
click at [718, 342] on div "Technical evaluation" at bounding box center [709, 343] width 638 height 41
click at [390, 318] on input "b. Technical evaluation" at bounding box center [390, 311] width 0 height 13
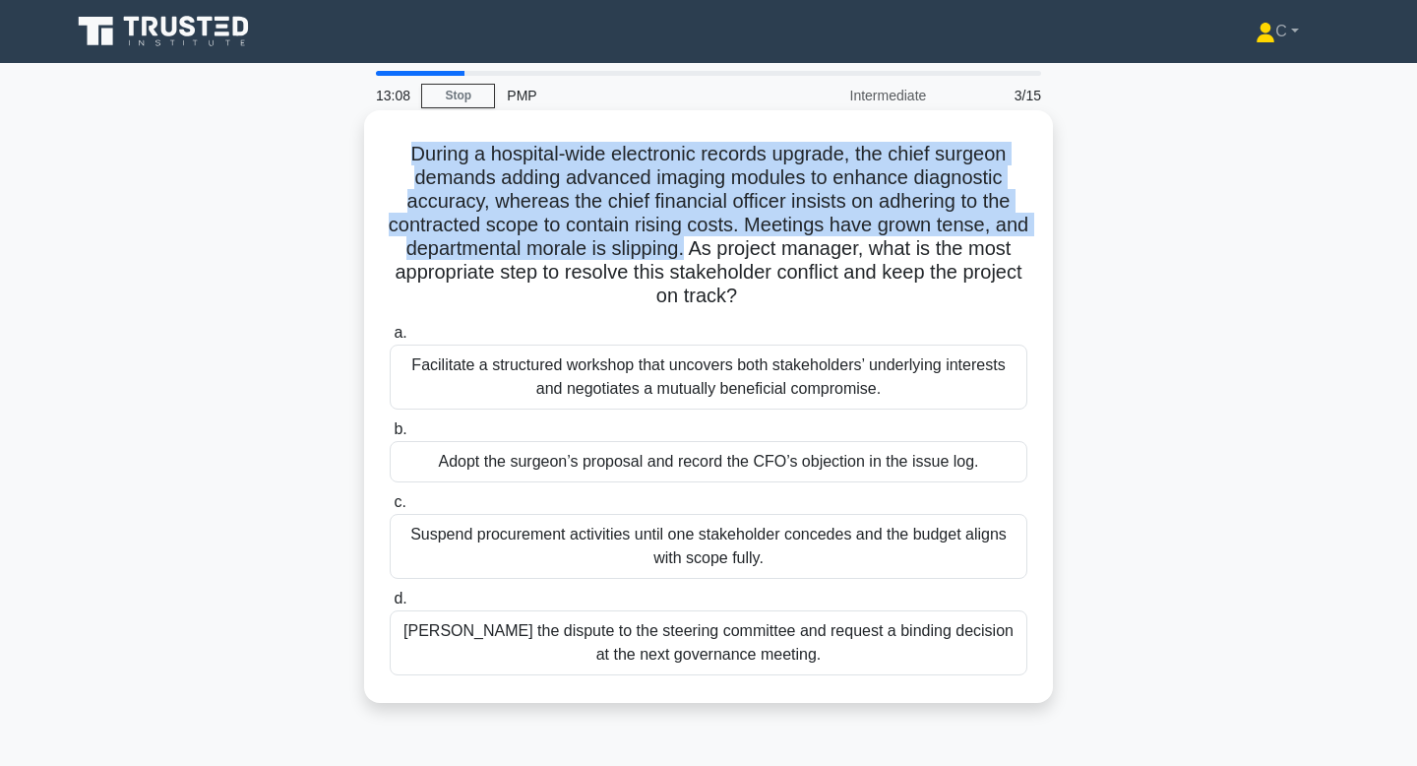
drag, startPoint x: 411, startPoint y: 154, endPoint x: 684, endPoint y: 245, distance: 287.6
click at [684, 245] on h5 "During a hospital-wide electronic records upgrade, the chief surgeon demands ad…" at bounding box center [709, 225] width 642 height 167
copy h5 "During a hospital-wide electronic records upgrade, the chief surgeon demands ad…"
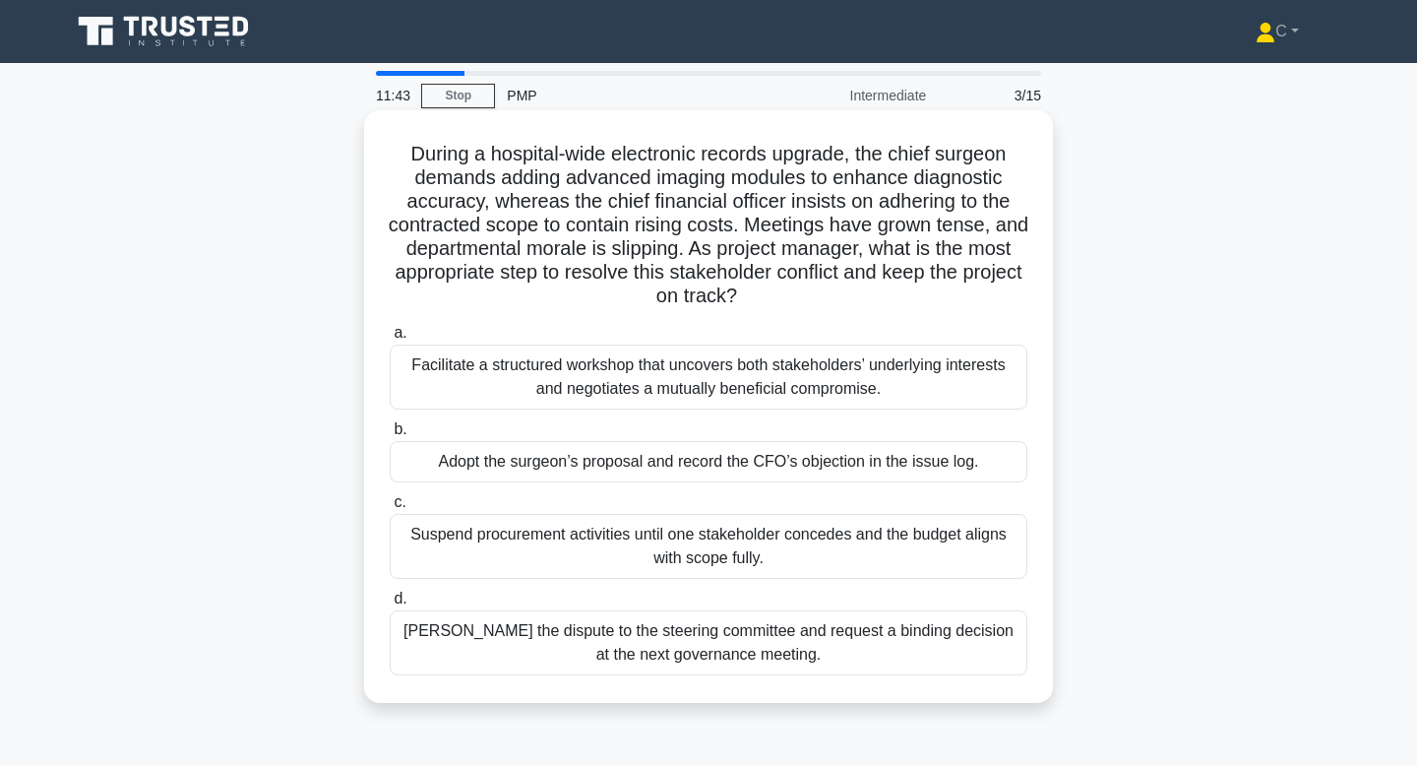
click at [903, 464] on div "Adopt the surgeon’s proposal and record the CFO’s objection in the issue log." at bounding box center [709, 461] width 638 height 41
click at [390, 436] on input "b. Adopt the surgeon’s proposal and record the CFO’s objection in the issue log." at bounding box center [390, 429] width 0 height 13
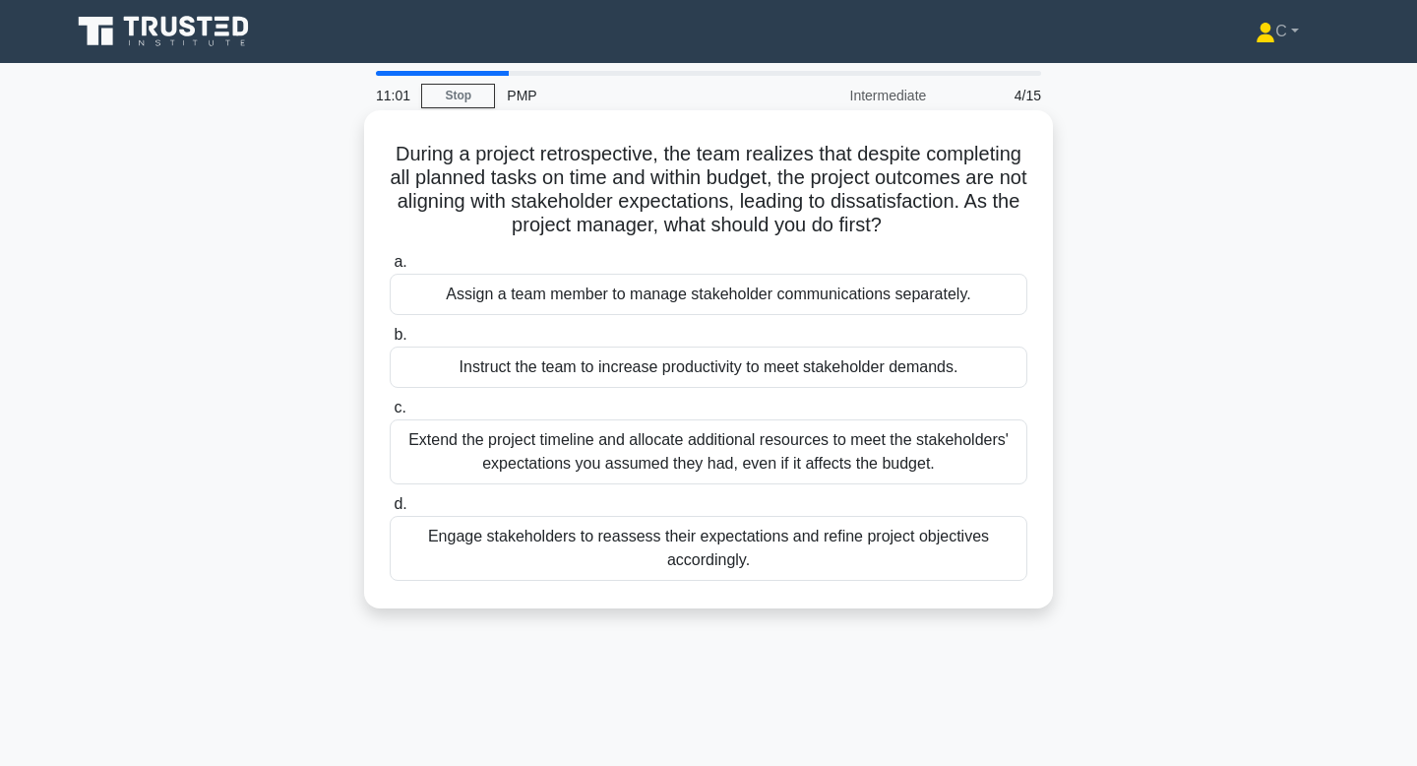
click at [907, 550] on div "Engage stakeholders to reassess their expectations and refine project objective…" at bounding box center [709, 548] width 638 height 65
click at [390, 511] on input "d. Engage stakeholders to reassess their expectations and refine project object…" at bounding box center [390, 504] width 0 height 13
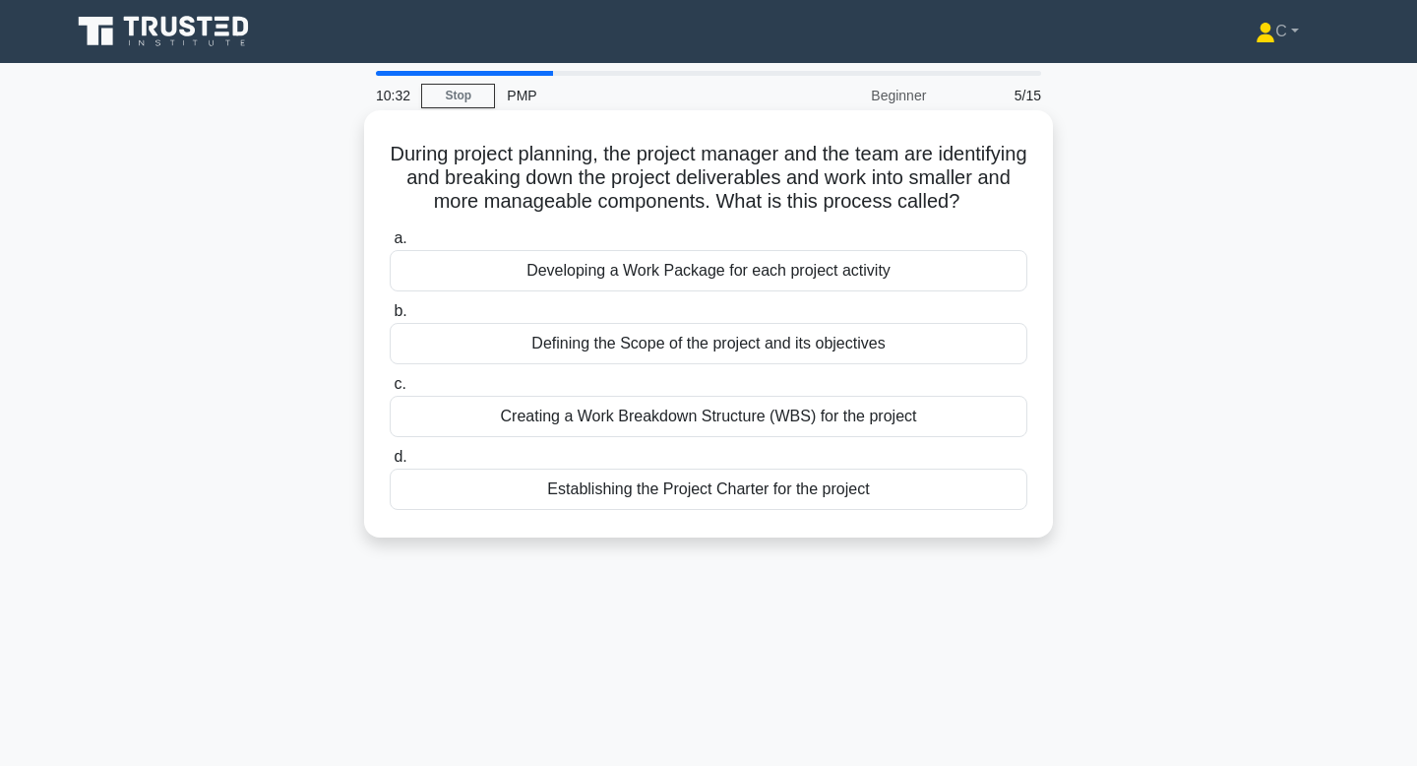
click at [861, 437] on div "Creating a Work Breakdown Structure (WBS) for the project" at bounding box center [709, 416] width 638 height 41
click at [390, 391] on input "c. Creating a Work Breakdown Structure (WBS) for the project" at bounding box center [390, 384] width 0 height 13
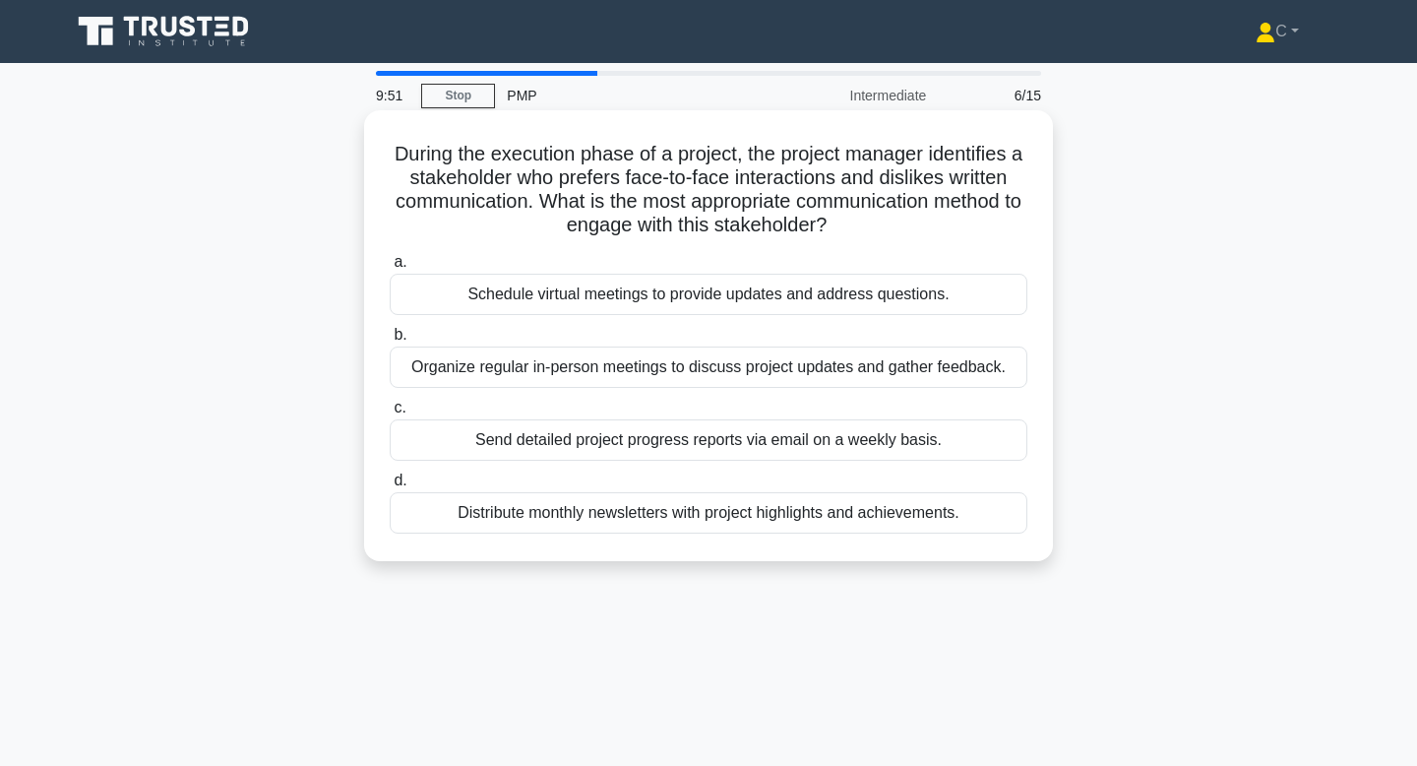
click at [838, 375] on div "Organize regular in-person meetings to discuss project updates and gather feedb…" at bounding box center [709, 366] width 638 height 41
click at [390, 342] on input "b. Organize regular in-person meetings to discuss project updates and gather fe…" at bounding box center [390, 335] width 0 height 13
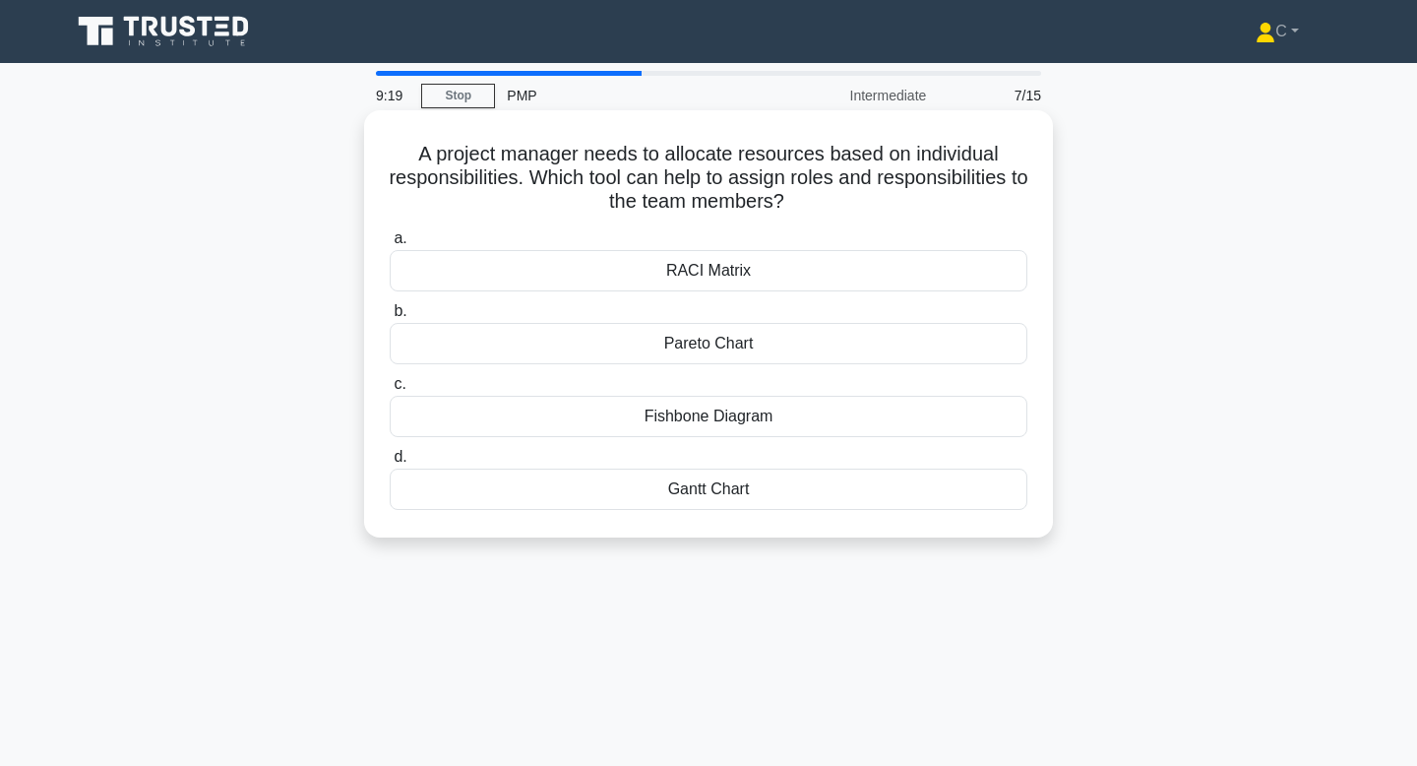
click at [821, 281] on div "RACI Matrix" at bounding box center [709, 270] width 638 height 41
click at [390, 245] on input "a. RACI Matrix" at bounding box center [390, 238] width 0 height 13
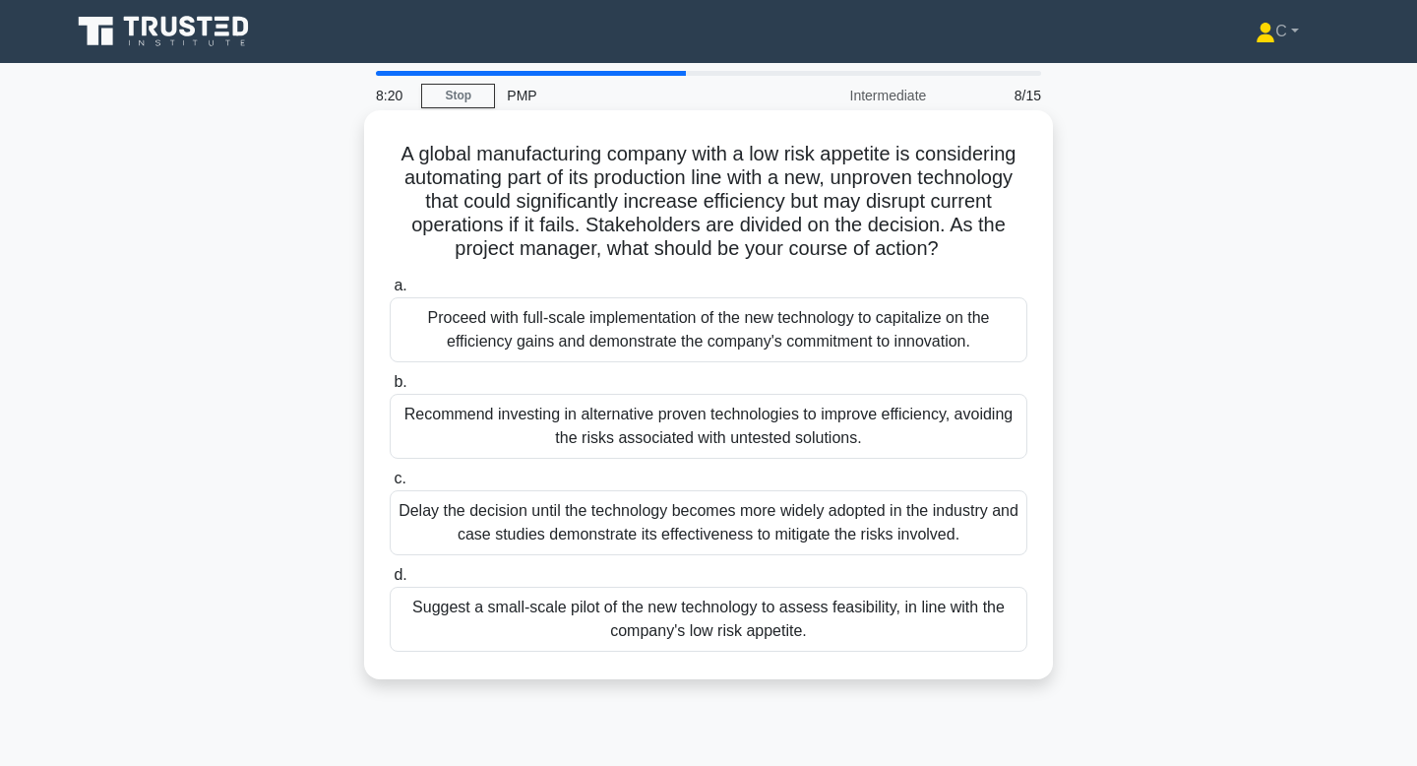
click at [901, 631] on div "Suggest a small-scale pilot of the new technology to assess feasibility, in lin…" at bounding box center [709, 619] width 638 height 65
click at [390, 582] on input "d. Suggest a small-scale pilot of the new technology to assess feasibility, in …" at bounding box center [390, 575] width 0 height 13
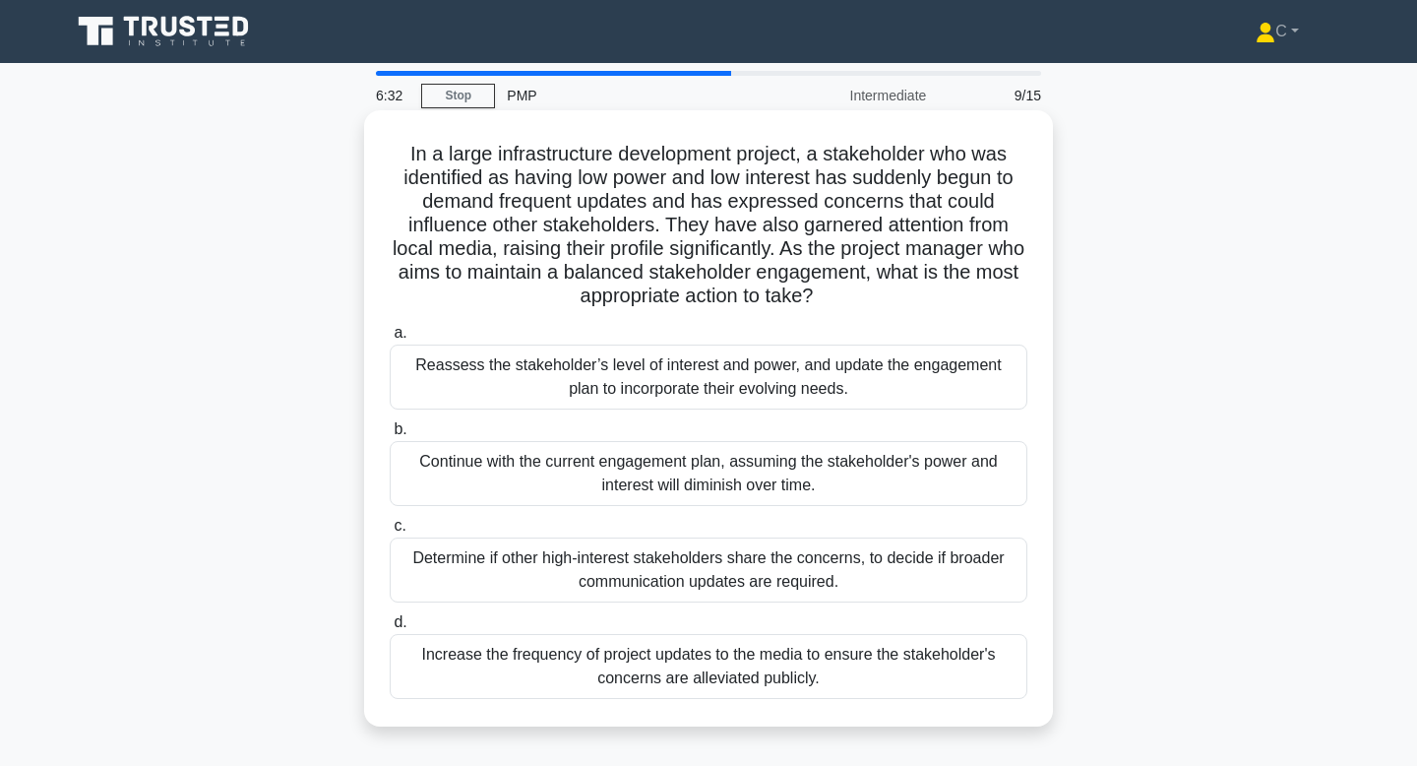
click at [910, 484] on div "Continue with the current engagement plan, assuming the stakeholder's power and…" at bounding box center [709, 473] width 638 height 65
click at [390, 436] on input "b. Continue with the current engagement plan, assuming the stakeholder's power …" at bounding box center [390, 429] width 0 height 13
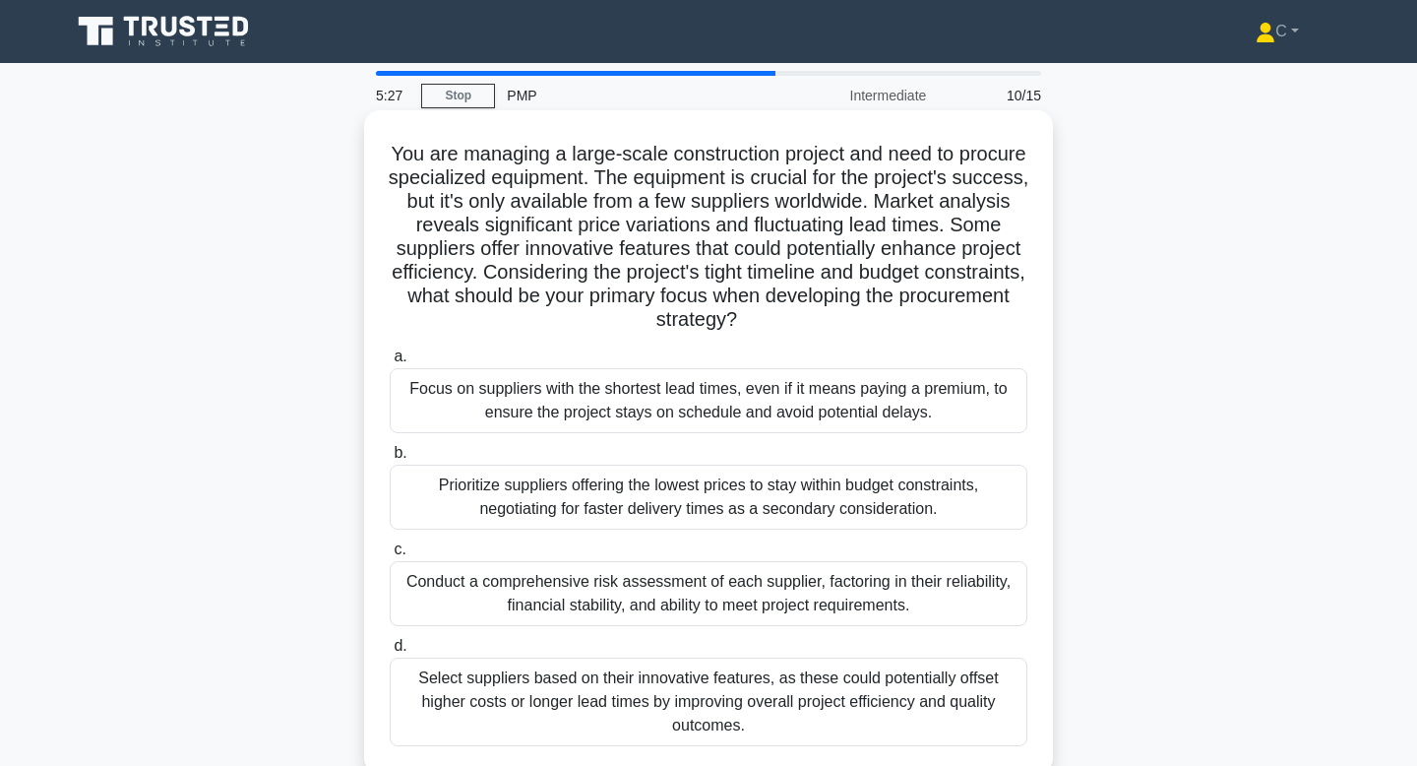
click at [926, 505] on div "Prioritize suppliers offering the lowest prices to stay within budget constrain…" at bounding box center [709, 497] width 638 height 65
click at [390, 460] on input "b. Prioritize suppliers offering the lowest prices to stay within budget constr…" at bounding box center [390, 453] width 0 height 13
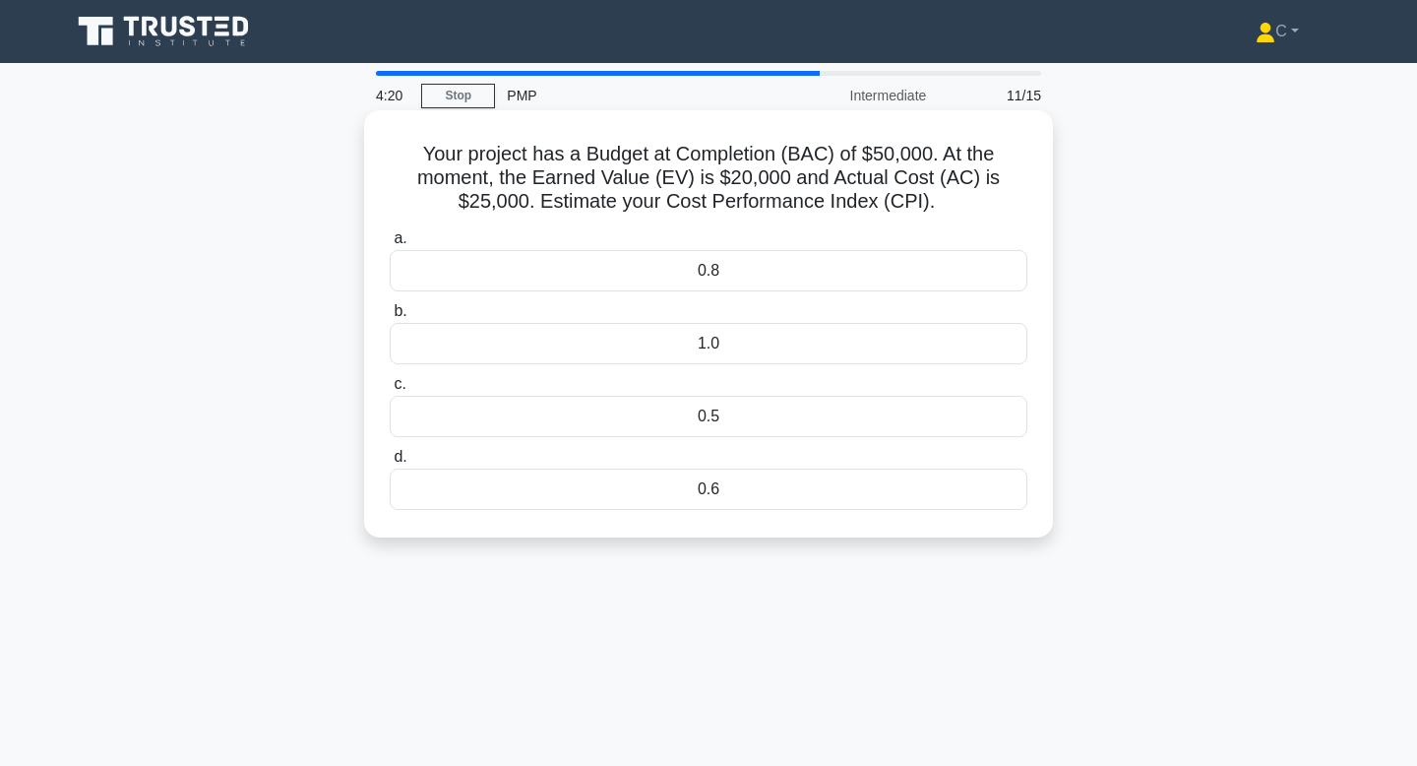
click at [856, 422] on div "0.5" at bounding box center [709, 416] width 638 height 41
click at [390, 391] on input "c. 0.5" at bounding box center [390, 384] width 0 height 13
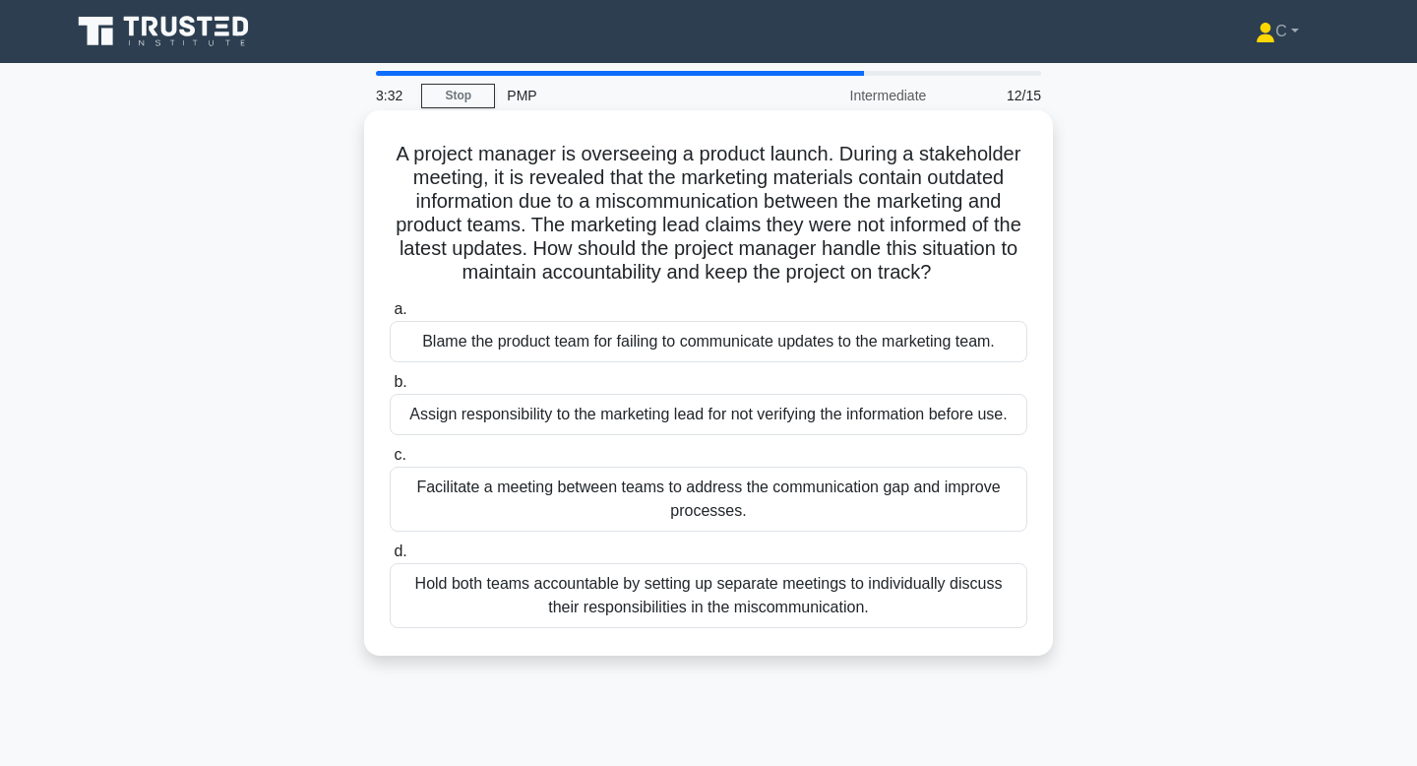
click at [800, 507] on div "Facilitate a meeting between teams to address the communication gap and improve…" at bounding box center [709, 499] width 638 height 65
click at [390, 462] on input "c. Facilitate a meeting between teams to address the communication gap and impr…" at bounding box center [390, 455] width 0 height 13
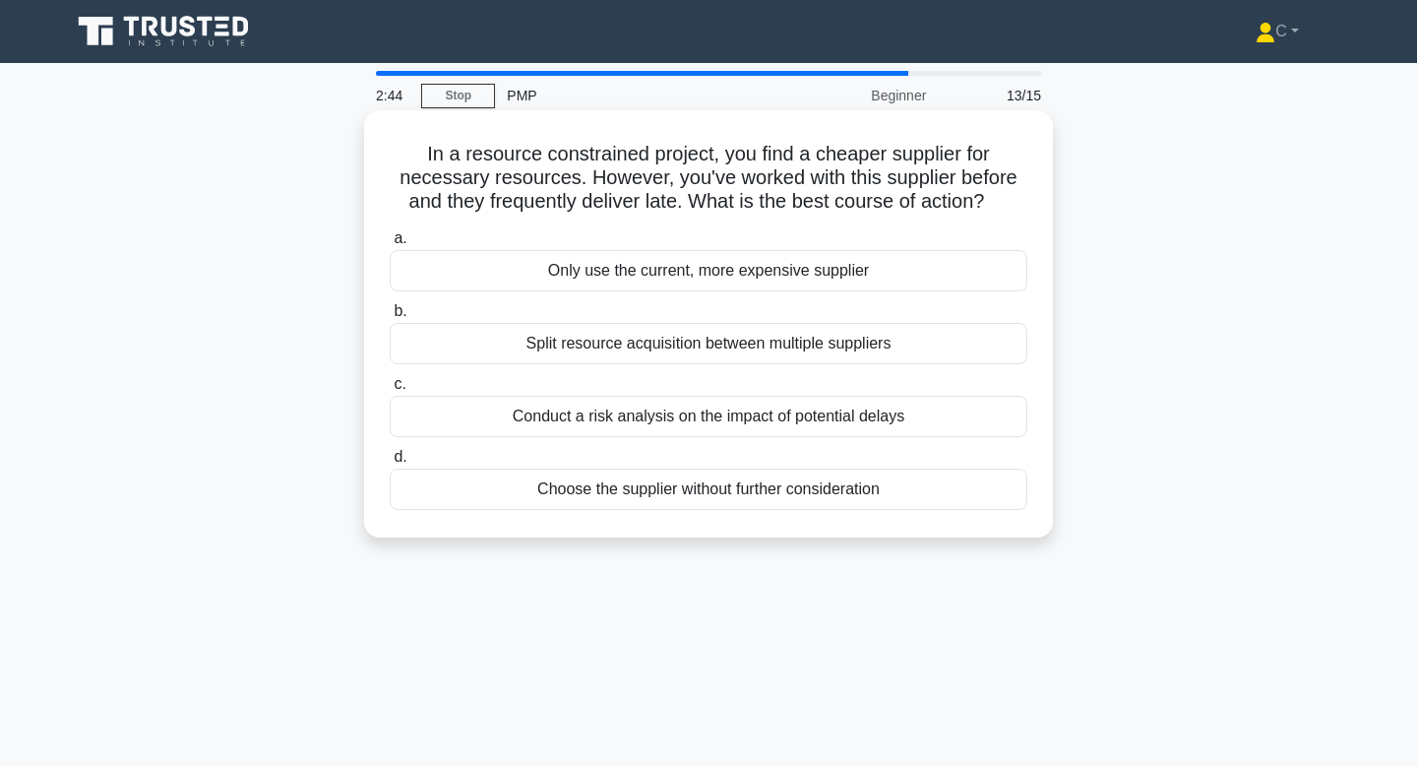
click at [826, 418] on div "Conduct a risk analysis on the impact of potential delays" at bounding box center [709, 416] width 638 height 41
click at [390, 391] on input "c. Conduct a risk analysis on the impact of potential delays" at bounding box center [390, 384] width 0 height 13
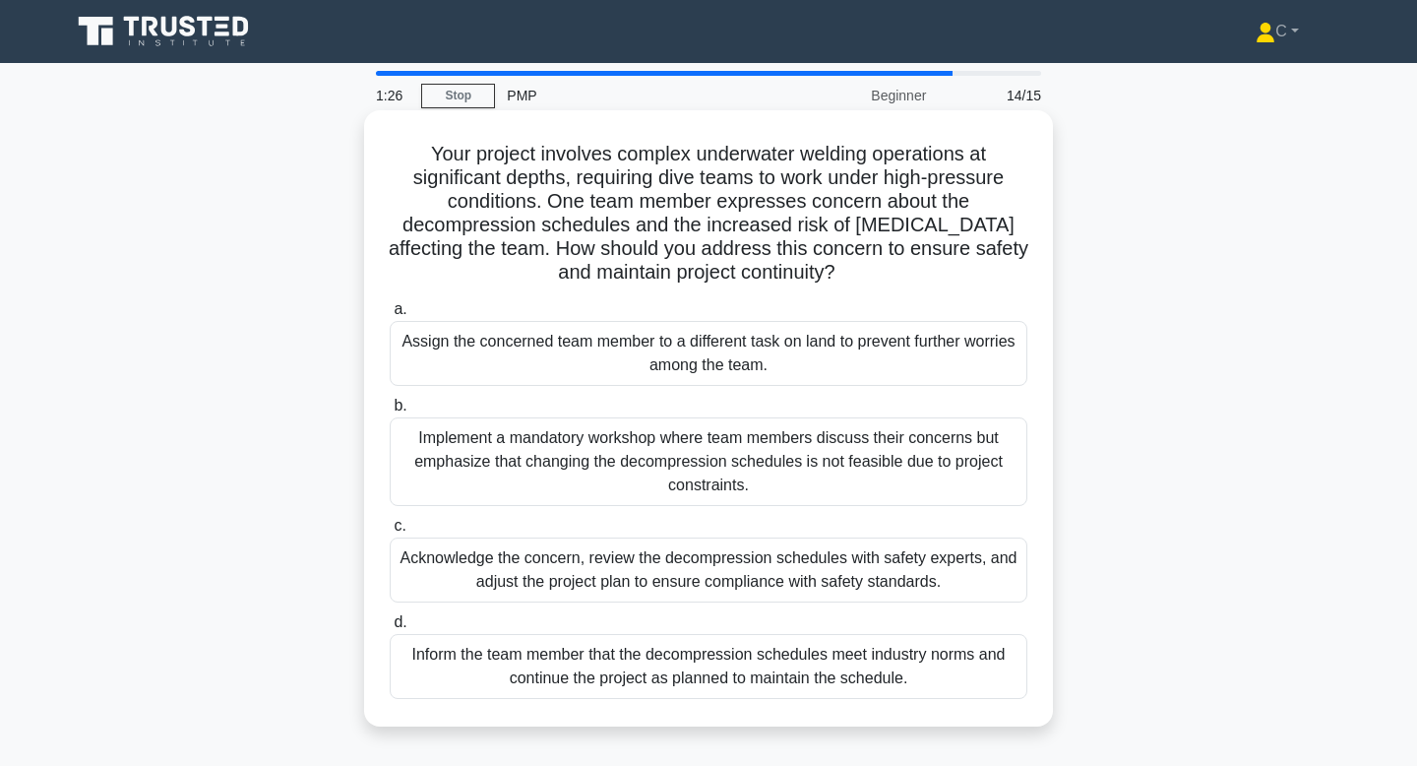
click at [785, 579] on div "Acknowledge the concern, review the decompression schedules with safety experts…" at bounding box center [709, 569] width 638 height 65
click at [390, 533] on input "c. Acknowledge the concern, review the decompression schedules with safety expe…" at bounding box center [390, 526] width 0 height 13
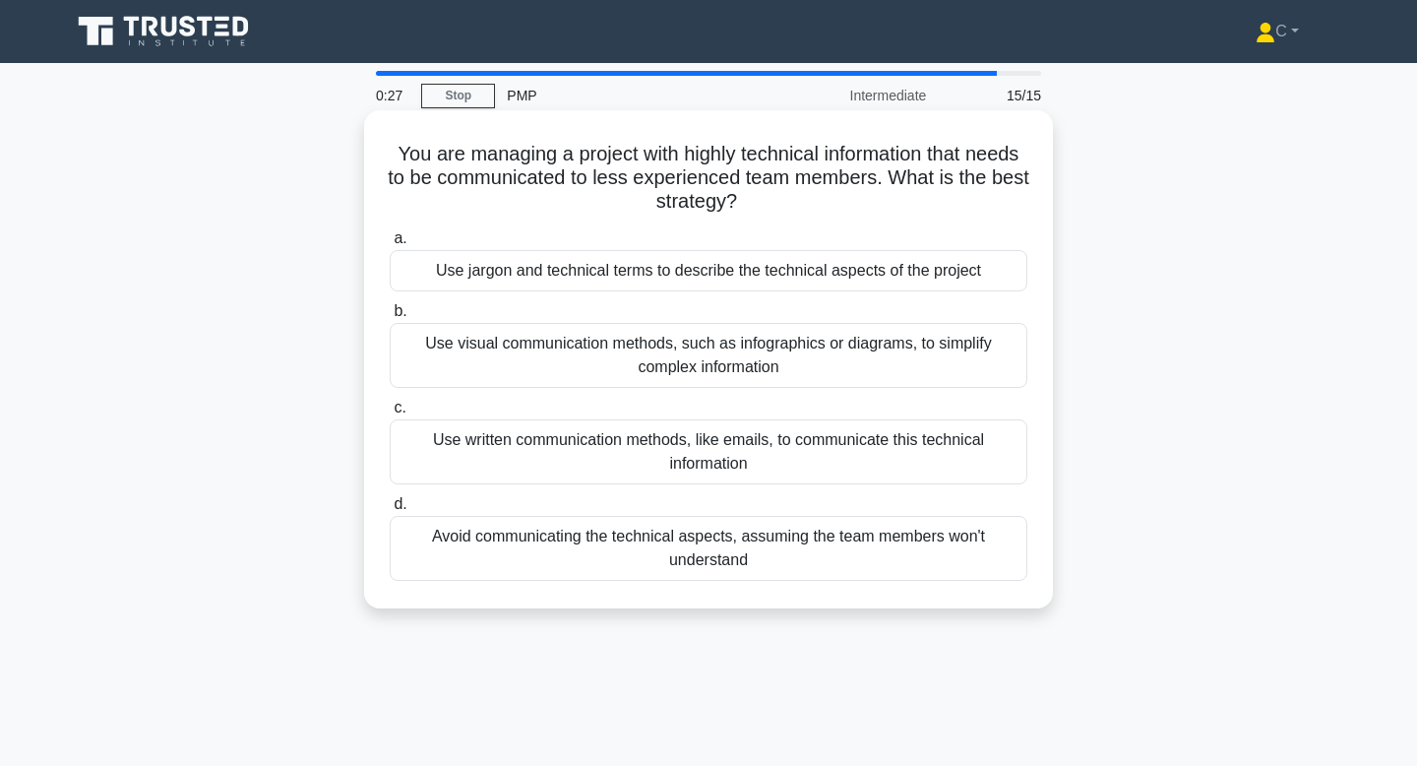
click at [753, 343] on div "Use visual communication methods, such as infographics or diagrams, to simplify…" at bounding box center [709, 355] width 638 height 65
click at [390, 318] on input "b. Use visual communication methods, such as infographics or diagrams, to simpl…" at bounding box center [390, 311] width 0 height 13
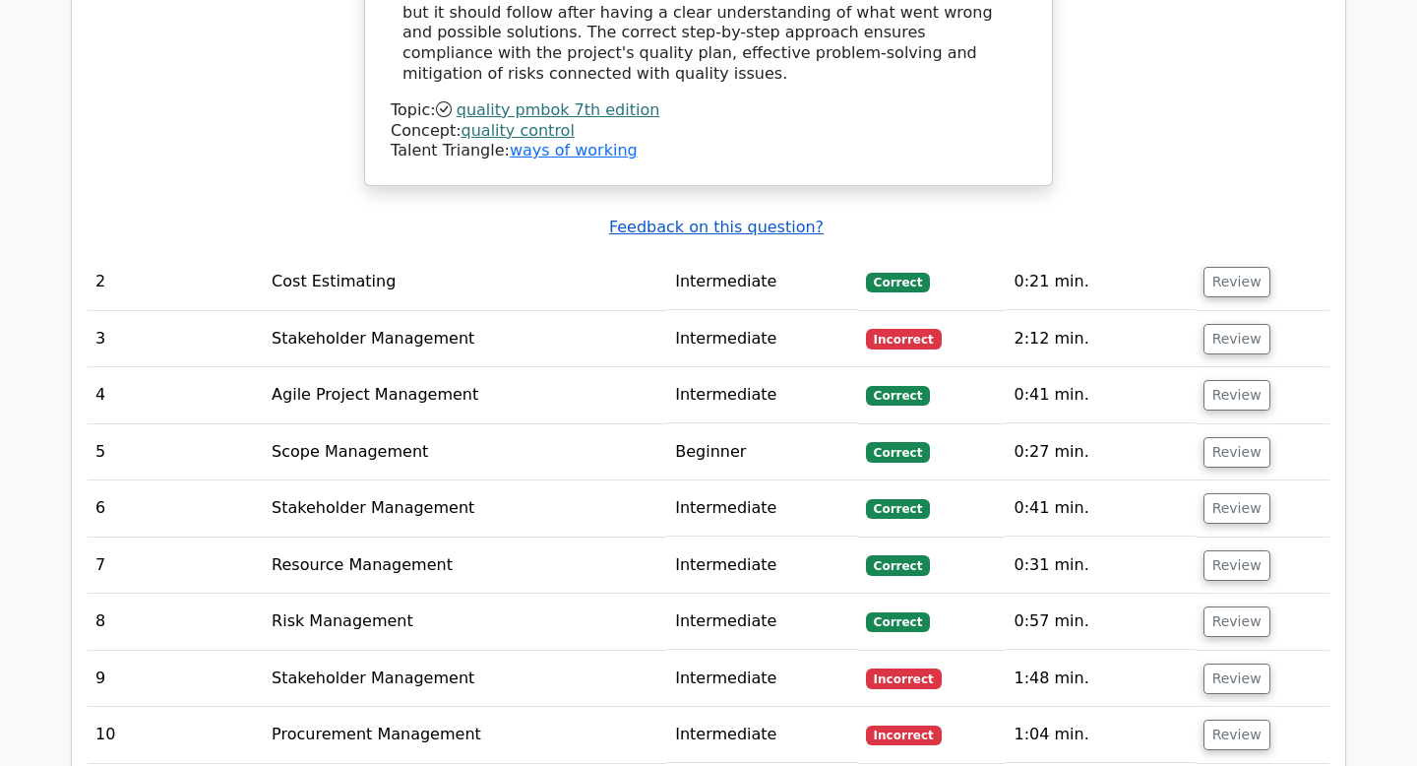
scroll to position [2271, 0]
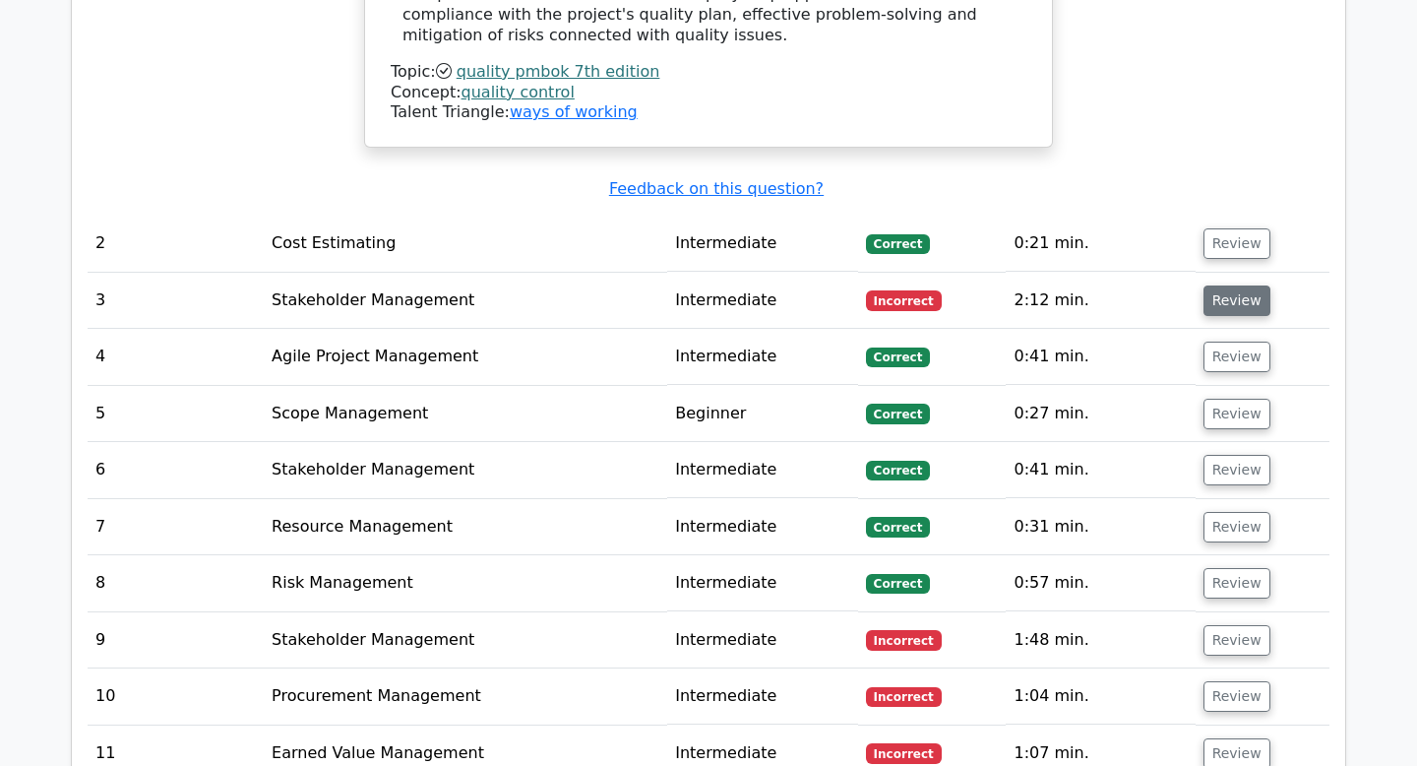
click at [1226, 285] on button "Review" at bounding box center [1237, 300] width 67 height 31
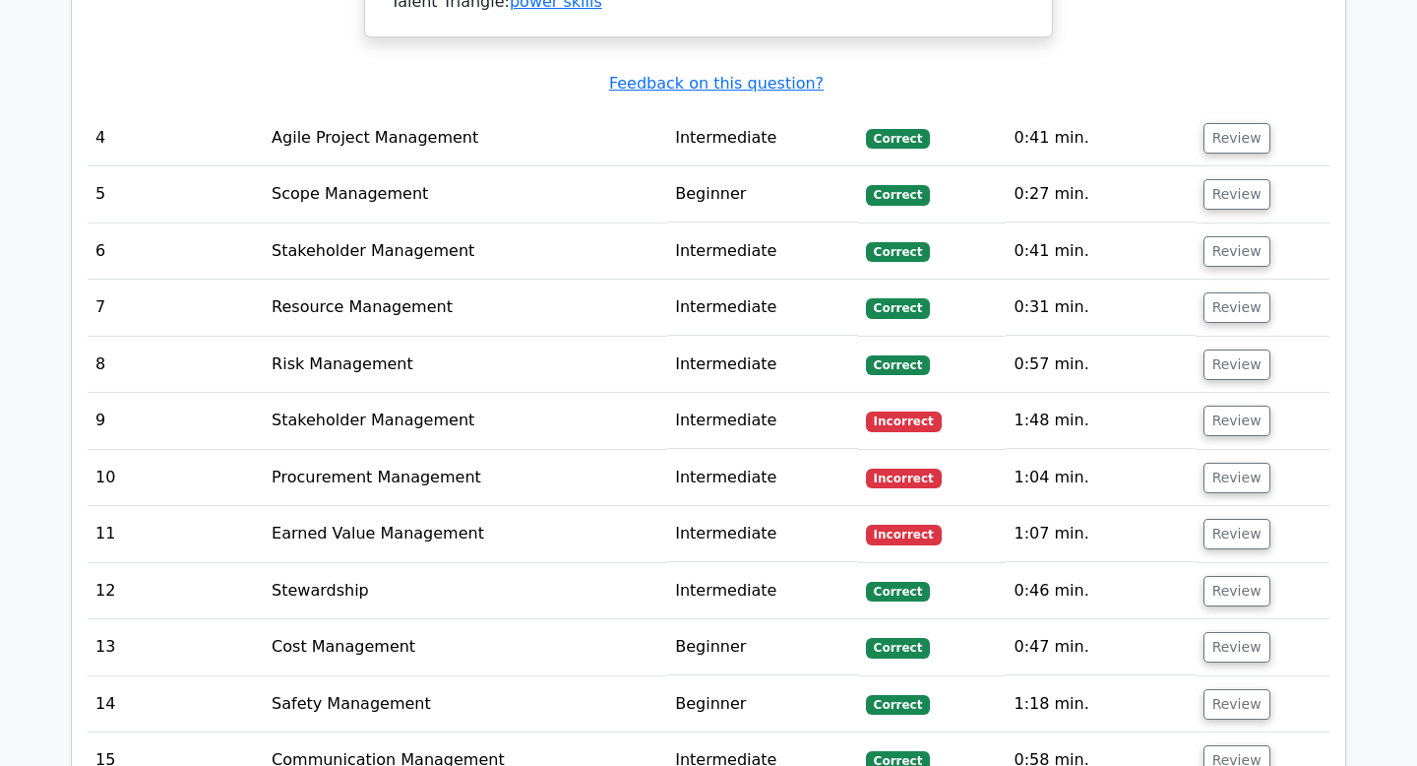
scroll to position [3678, 0]
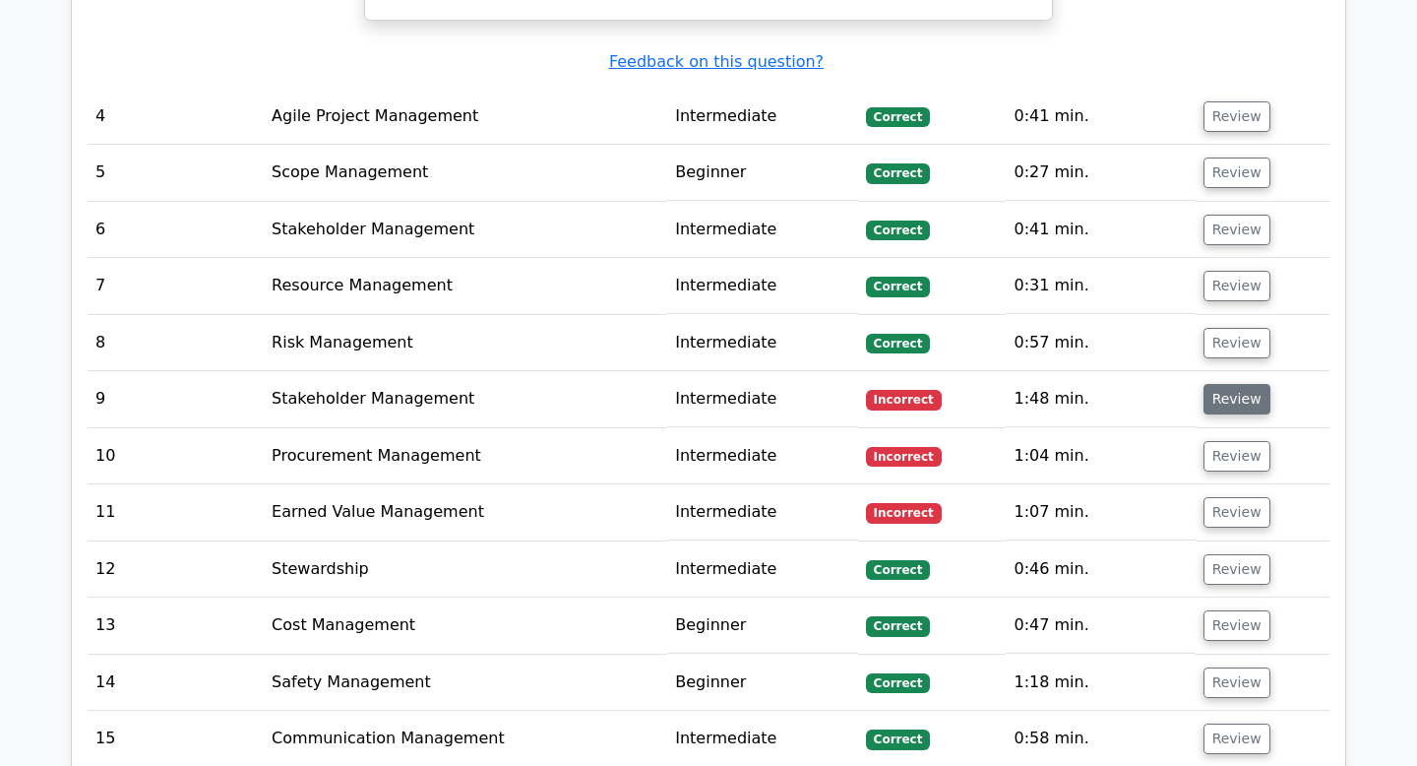
click at [1216, 384] on button "Review" at bounding box center [1237, 399] width 67 height 31
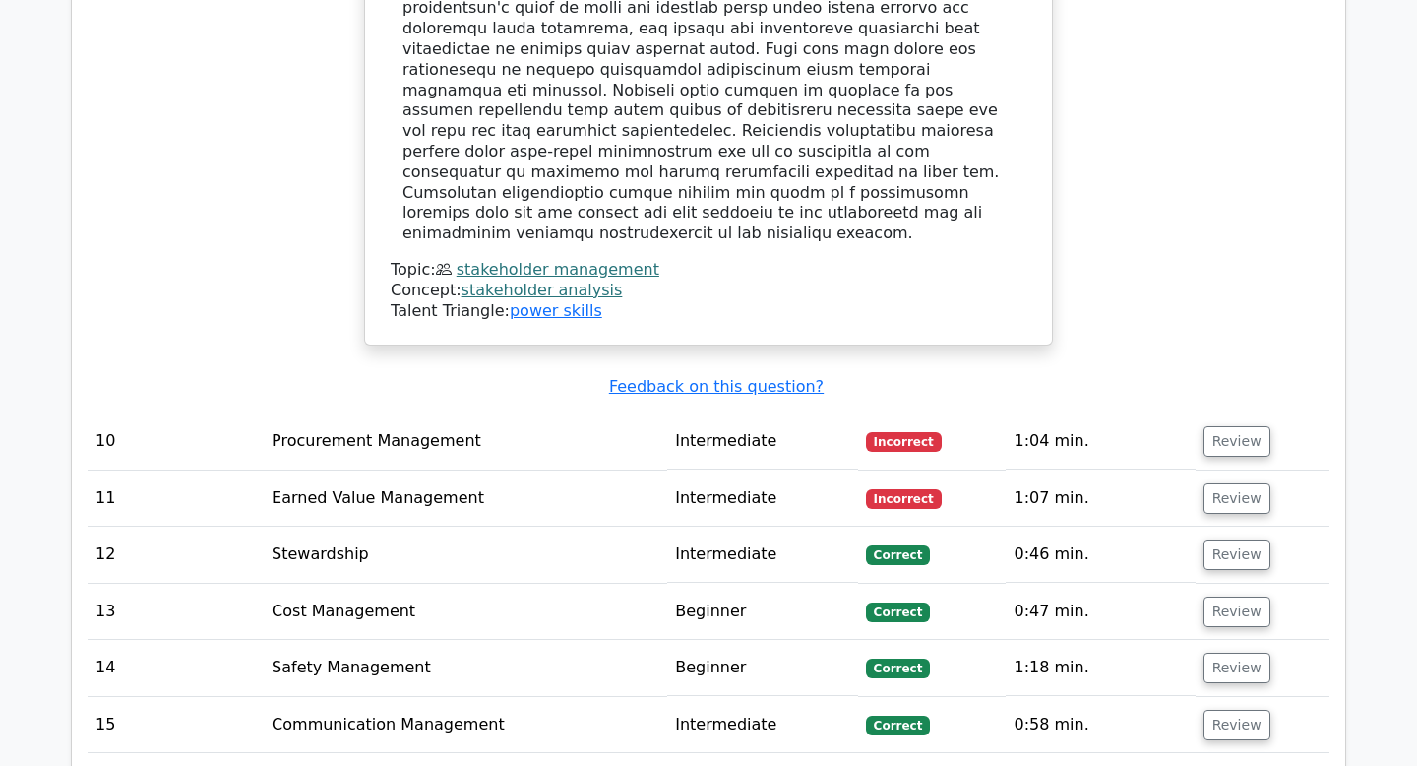
scroll to position [4815, 0]
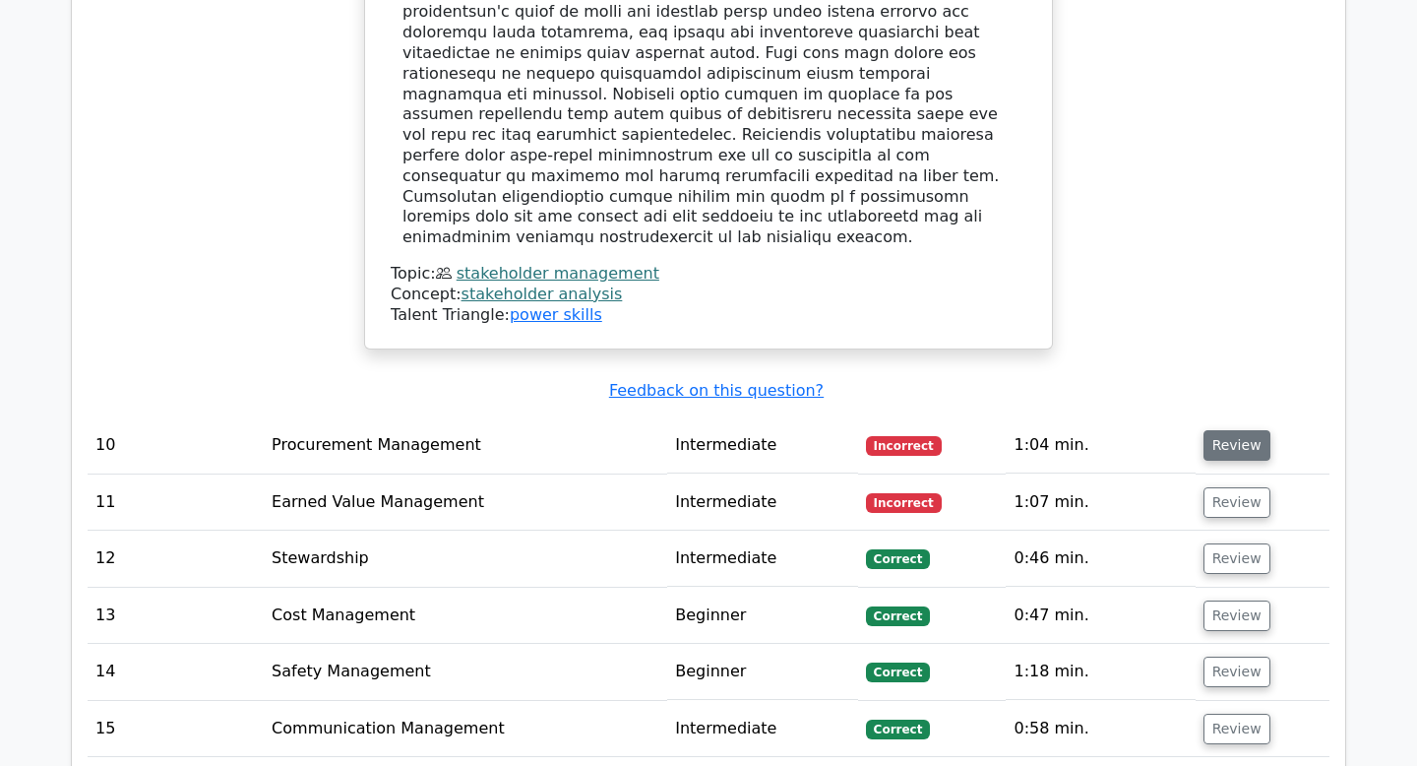
click at [1243, 430] on button "Review" at bounding box center [1237, 445] width 67 height 31
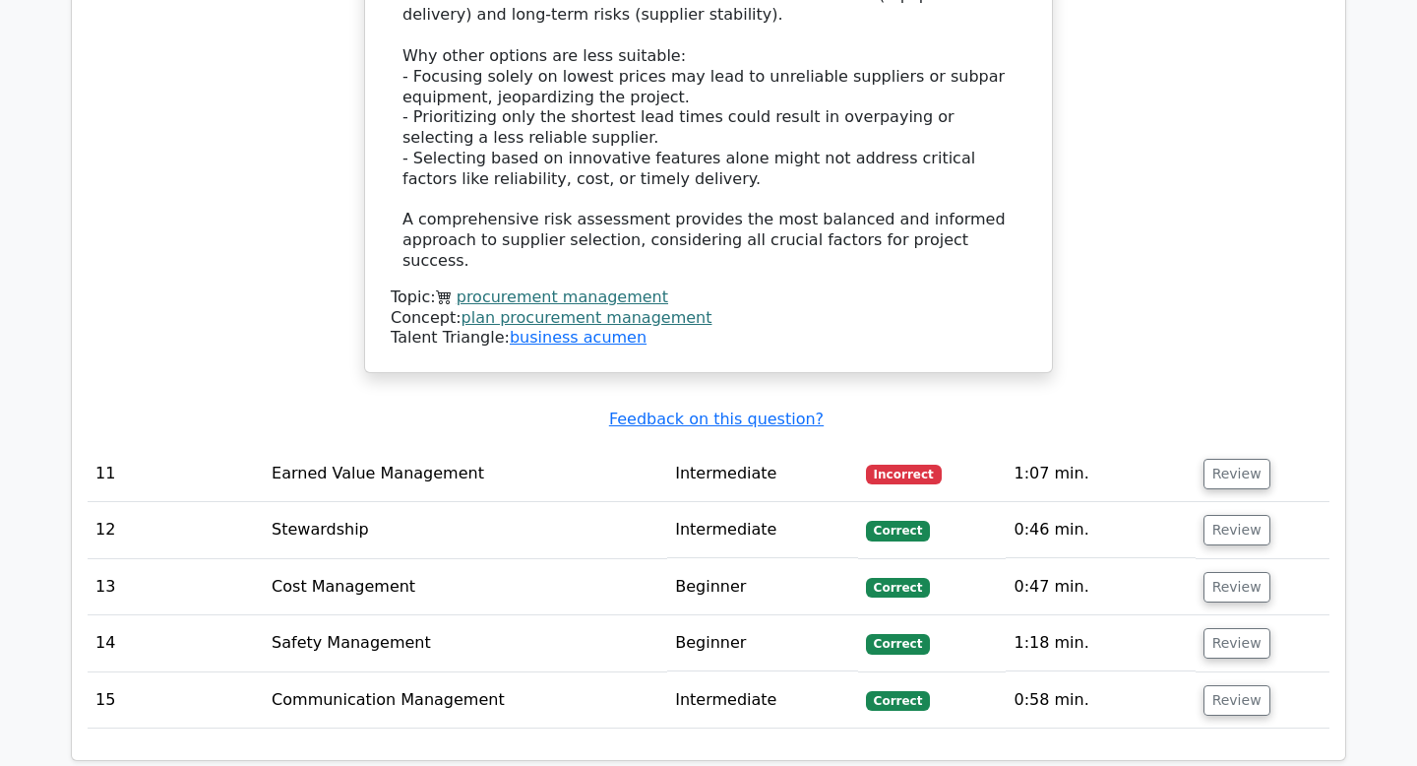
scroll to position [6293, 0]
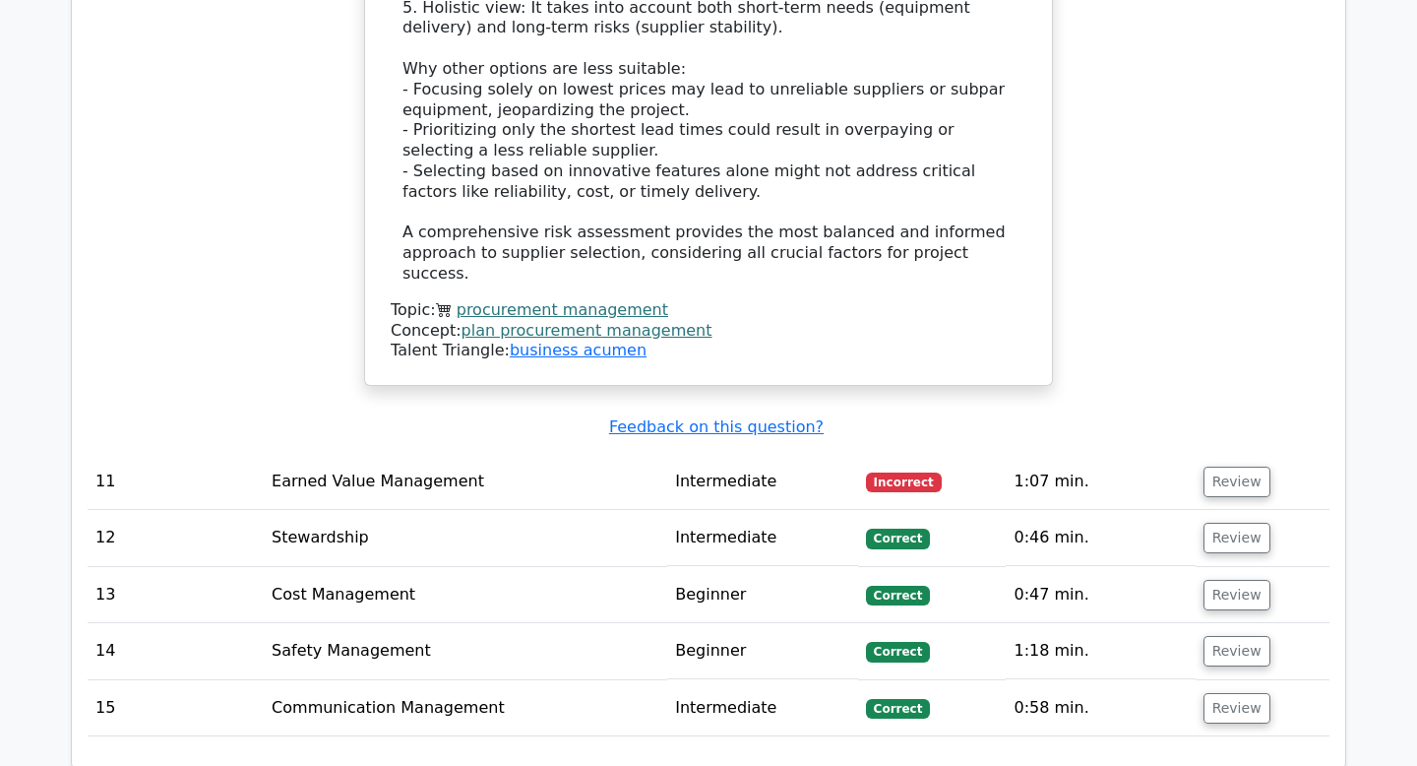
click at [1248, 454] on td "Review" at bounding box center [1263, 482] width 134 height 56
click at [1238, 467] on button "Review" at bounding box center [1237, 482] width 67 height 31
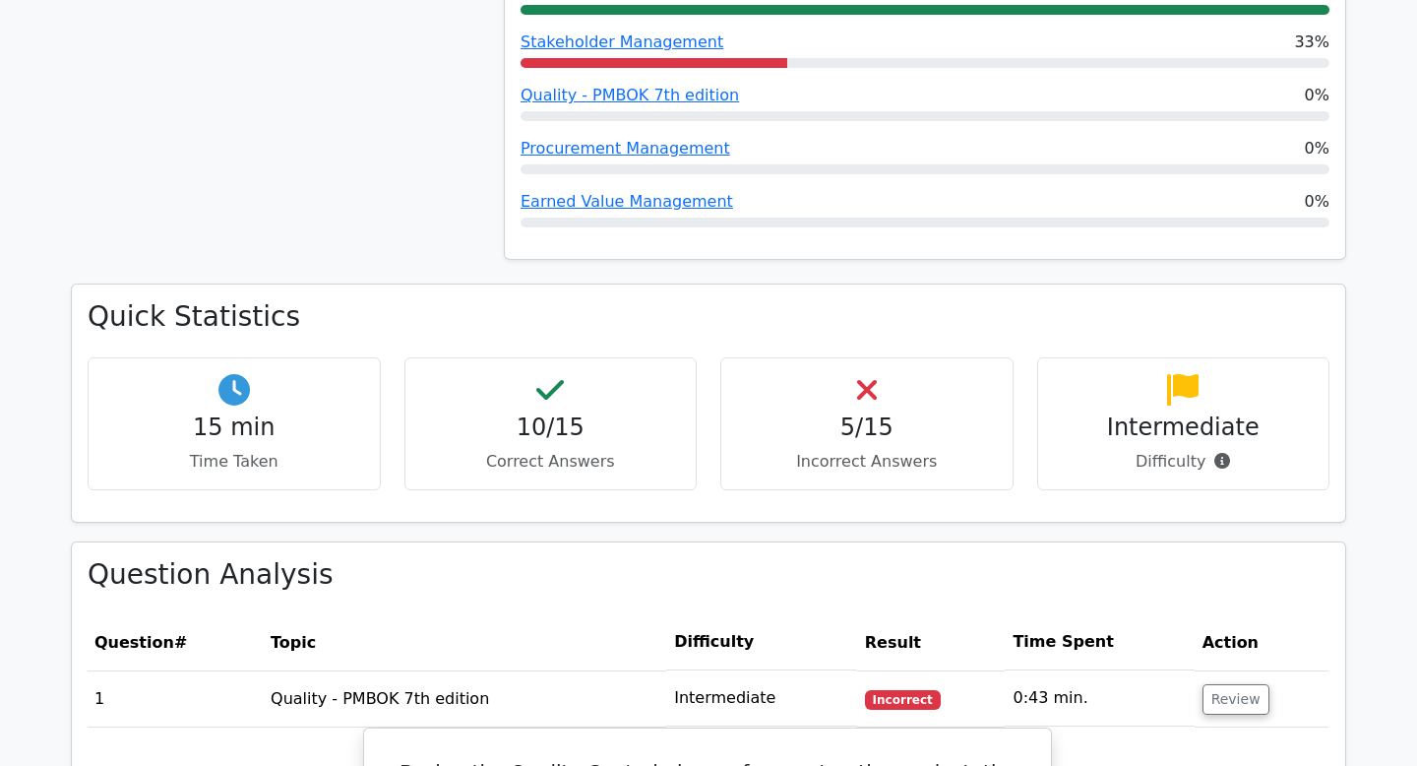
scroll to position [698, 0]
